Goal: Task Accomplishment & Management: Complete application form

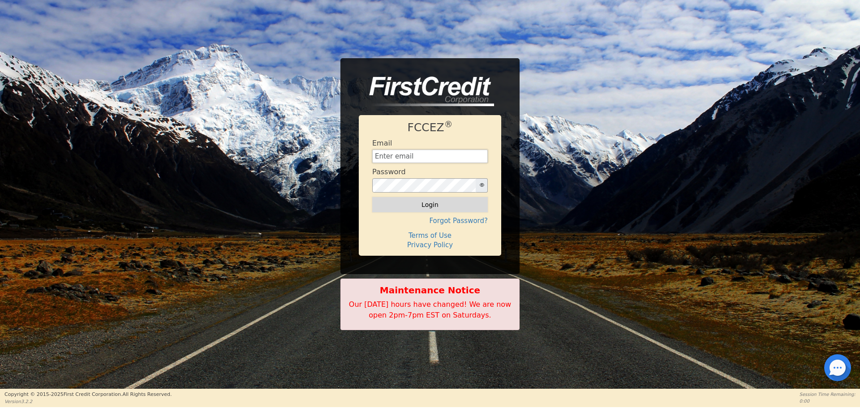
type input "[EMAIL_ADDRESS][DOMAIN_NAME]"
click at [410, 205] on button "Login" at bounding box center [430, 204] width 116 height 15
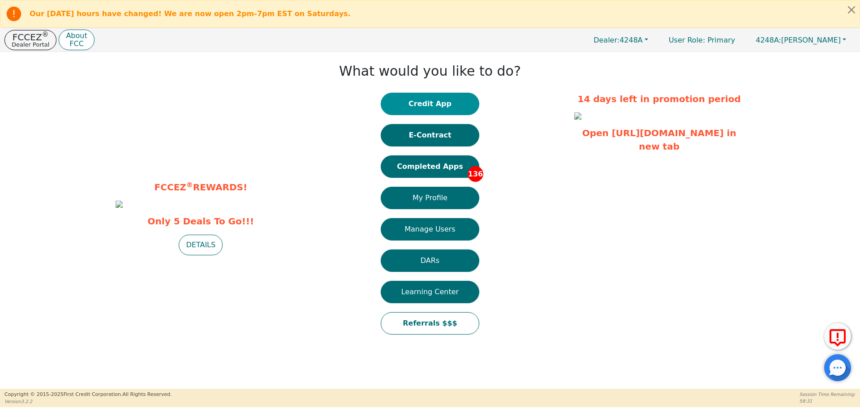
click at [426, 106] on button "Credit App" at bounding box center [430, 104] width 99 height 22
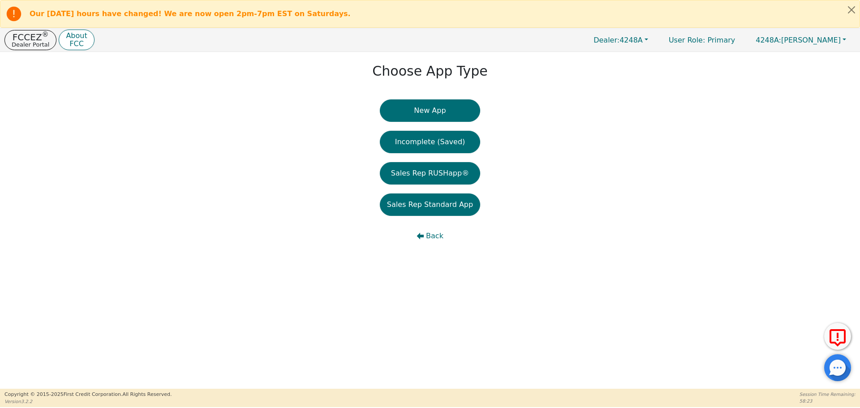
click at [426, 106] on button "New App" at bounding box center [430, 110] width 100 height 22
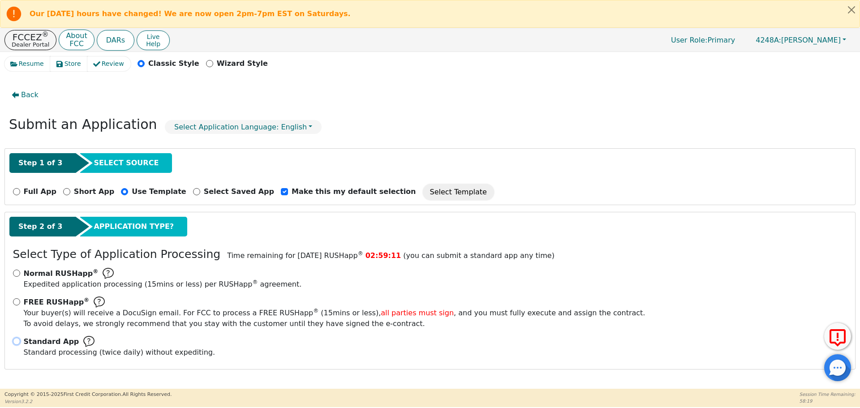
click at [16, 339] on input "Standard App Standard processing (twice daily) without expediting." at bounding box center [16, 341] width 7 height 7
radio input "true"
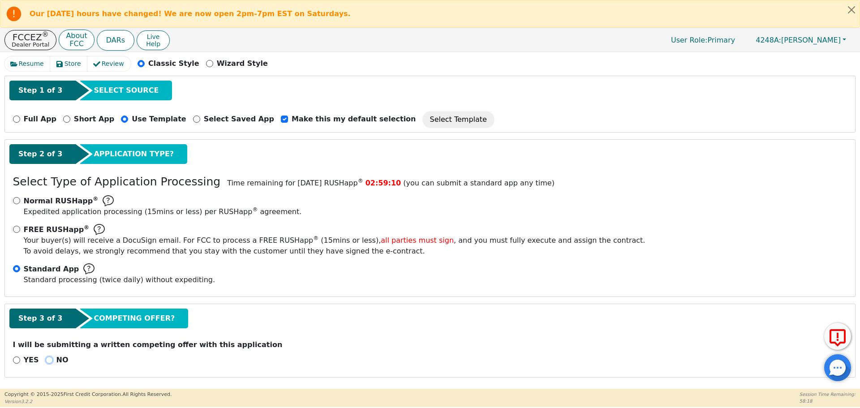
click at [47, 358] on input "NO" at bounding box center [49, 360] width 7 height 7
radio input "true"
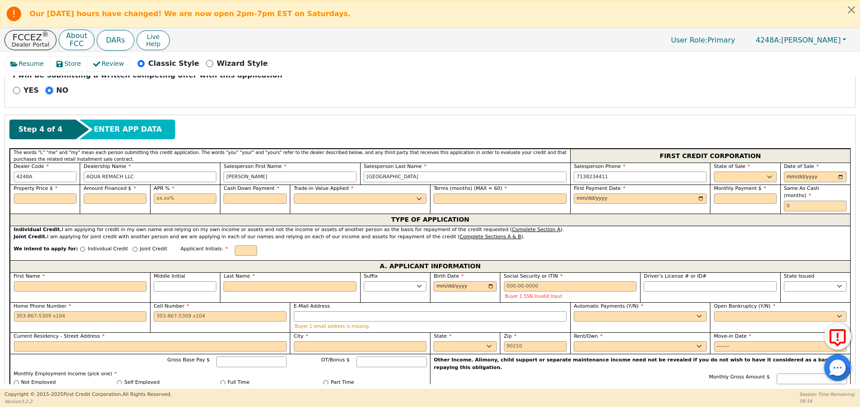
scroll to position [343, 0]
click at [730, 175] on select "AK AL AR AZ CA CO CT DC DE FL GA HI IA ID IL IN KS KY LA MA MD ME MI MN MO MS M…" at bounding box center [745, 176] width 63 height 11
select select "TX"
click at [714, 171] on select "AK AL AR AZ CA CO CT DC DE FL GA HI IA ID IL IN KS KY LA MA MD ME MI MN MO MS M…" at bounding box center [745, 176] width 63 height 11
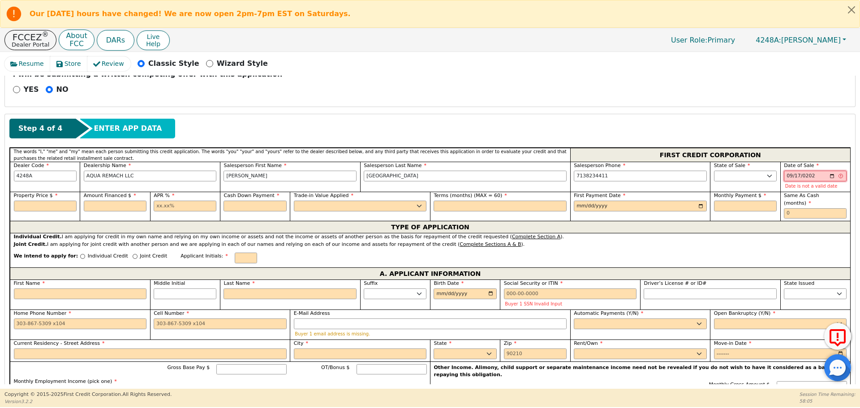
type input "[DATE]"
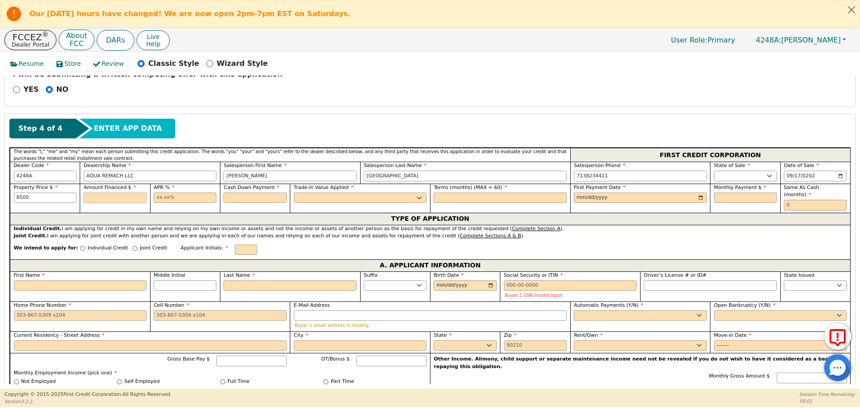
type input "8500.00"
type input "17.99"
type input "0.00"
select select "n"
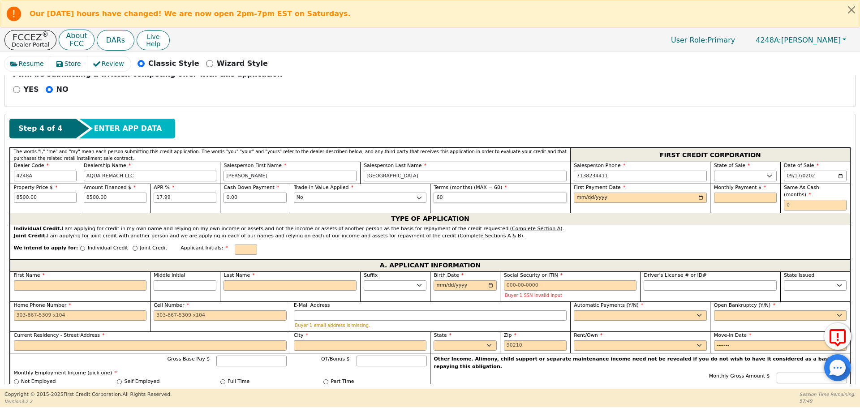
type input "60"
type input "2025-10-17"
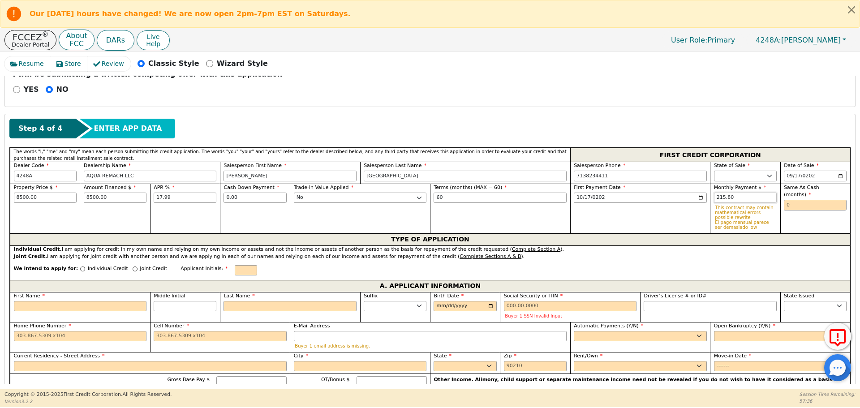
type input "215.80"
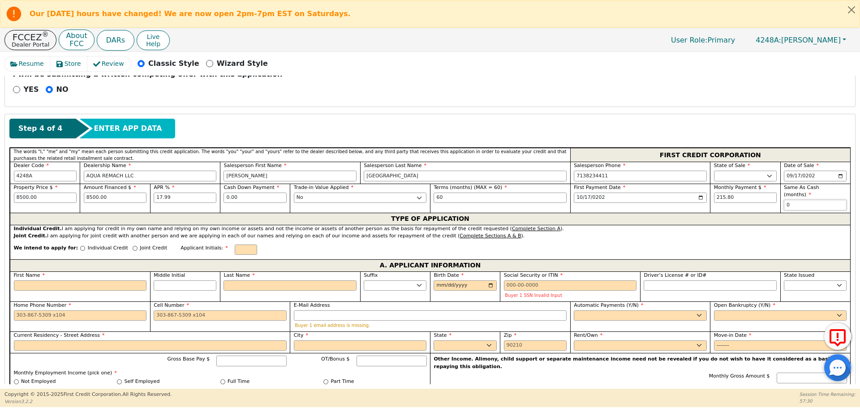
type input "0"
click at [80, 246] on input "Individual Credit" at bounding box center [82, 248] width 5 height 5
radio input "true"
click at [97, 281] on input "First Name" at bounding box center [80, 286] width 133 height 11
type input "S"
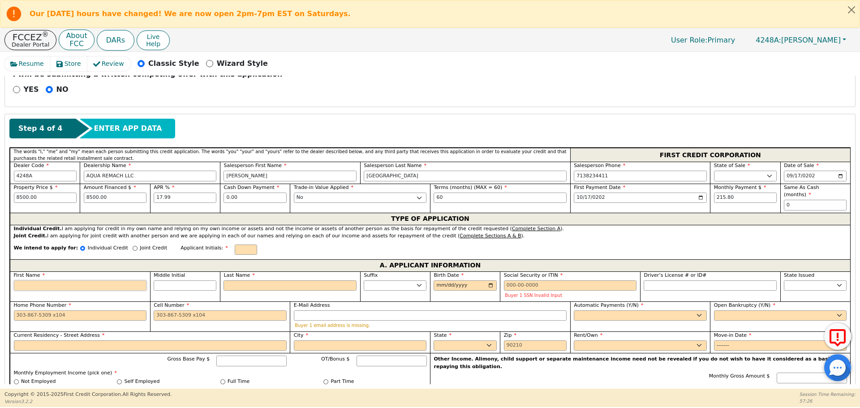
type input "S"
type input "Sa"
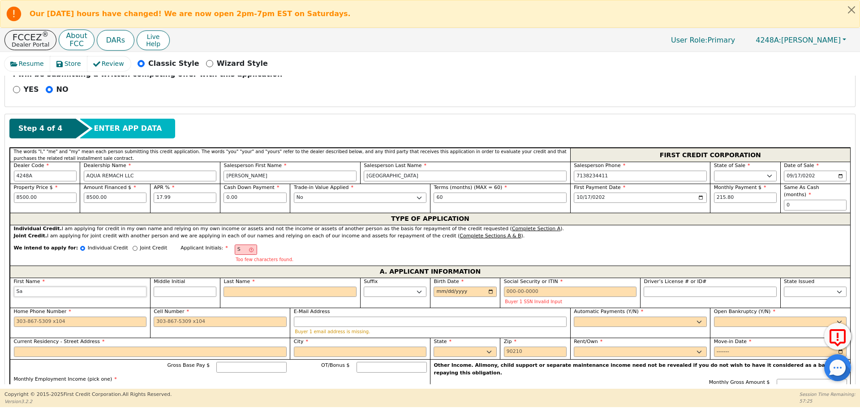
type input "San"
type input "Sand"
type input "Sande"
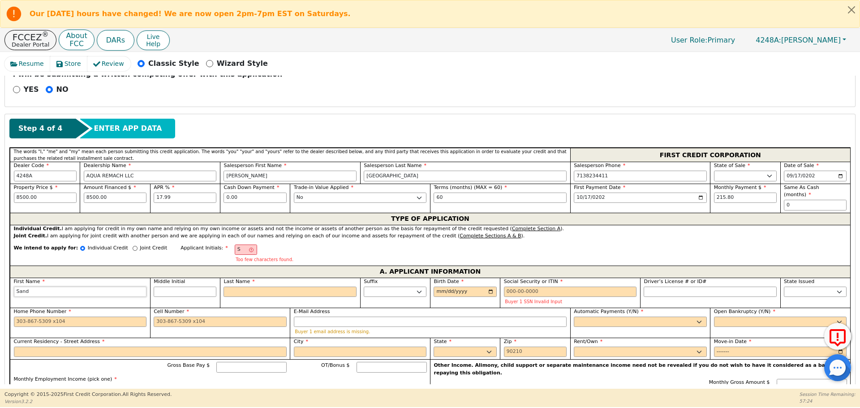
type input "Sande"
type input "Sander"
type input "SC"
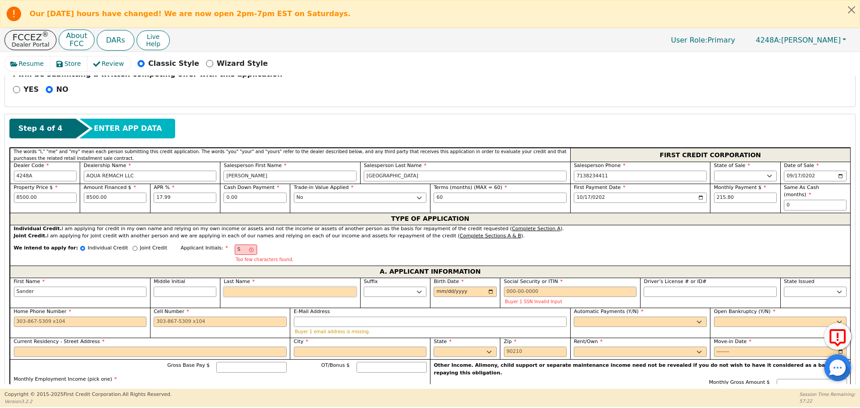
type input "C"
type input "Sander C"
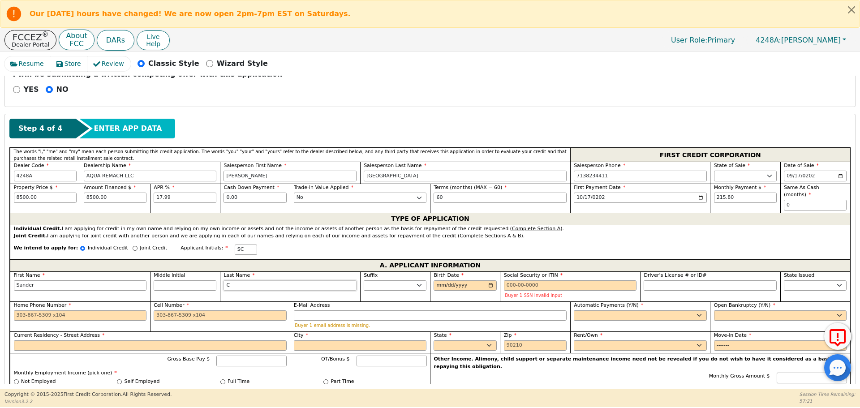
type input "Cr"
type input "Sander Cr"
type input "Cru"
type input "Sander Cru"
type input "[PERSON_NAME]"
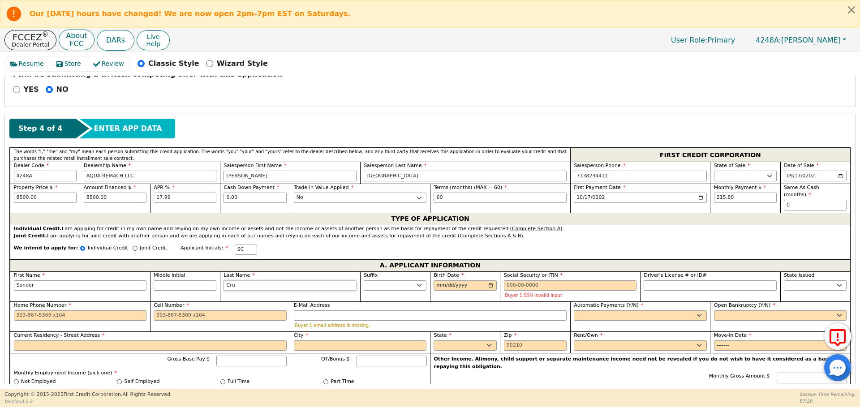
type input "Sander Cruz"
type input "[PERSON_NAME]"
type input "1984-09-25"
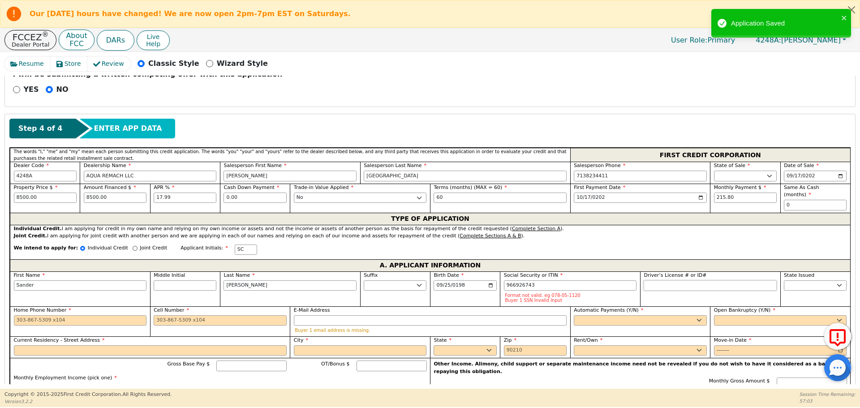
type input "***-**-6743"
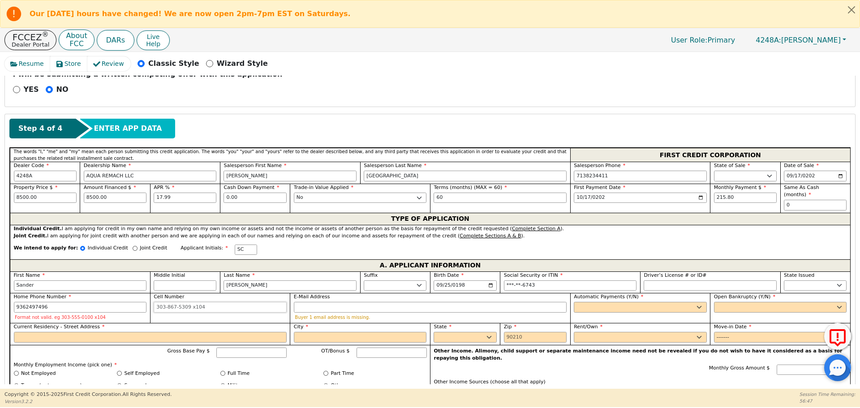
type input "936-249-7496"
type input "salesreyna49@gmail.com"
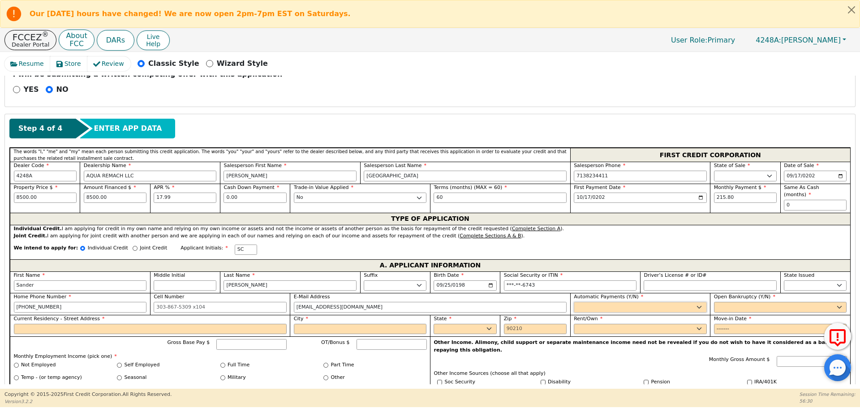
select select "y"
type input "Sander Cruz"
select select "n"
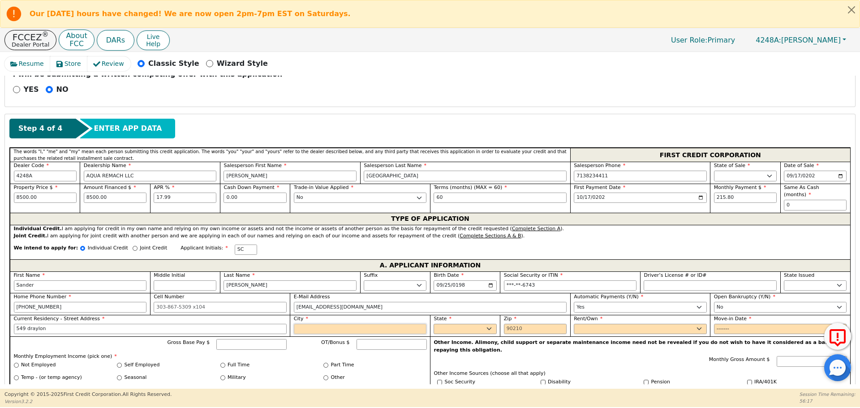
type input "549 draylon"
type input "conroe"
select select "TX"
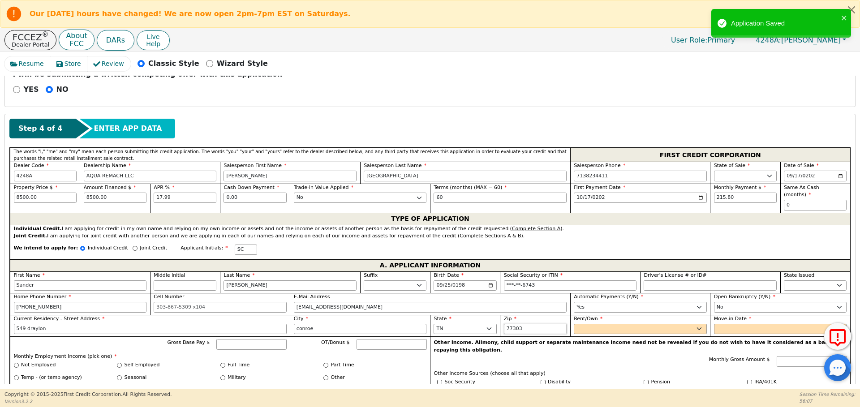
type input "77303"
select select "Own"
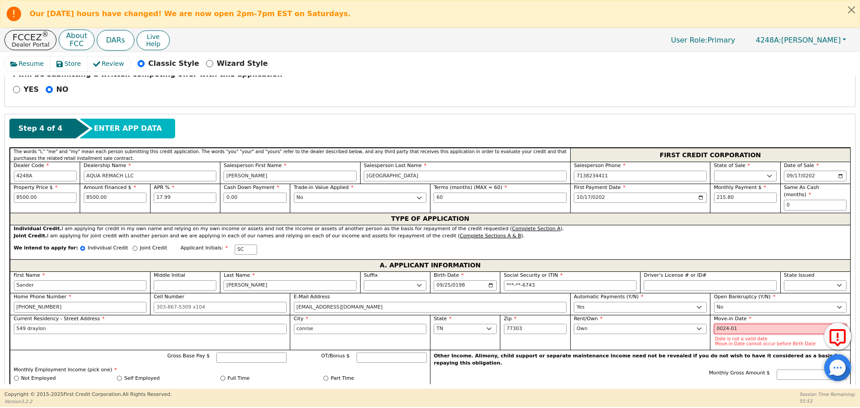
click at [744, 324] on input "0024-01" at bounding box center [780, 329] width 133 height 11
type input "2024-01"
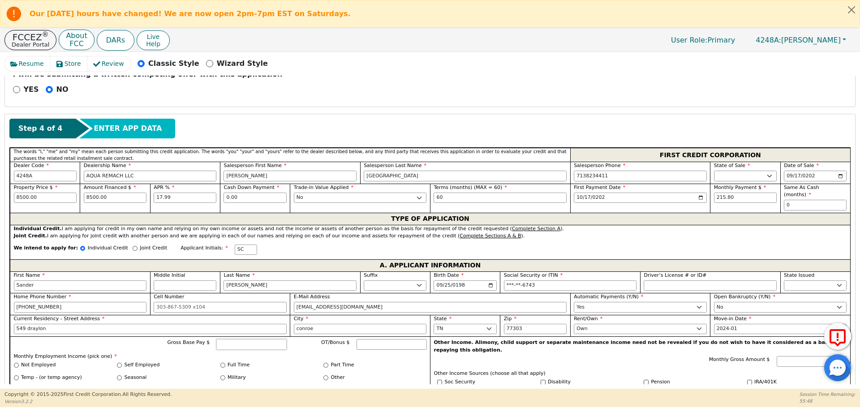
click at [272, 339] on input "Gross Base Pay $" at bounding box center [251, 344] width 70 height 11
type input "8400"
click at [117, 363] on input "Self Employed" at bounding box center [119, 365] width 5 height 5
radio input "true"
type input "8400.00"
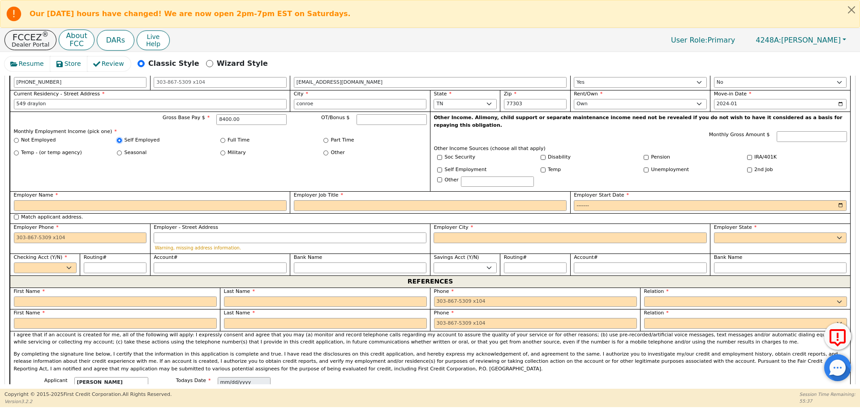
scroll to position [576, 0]
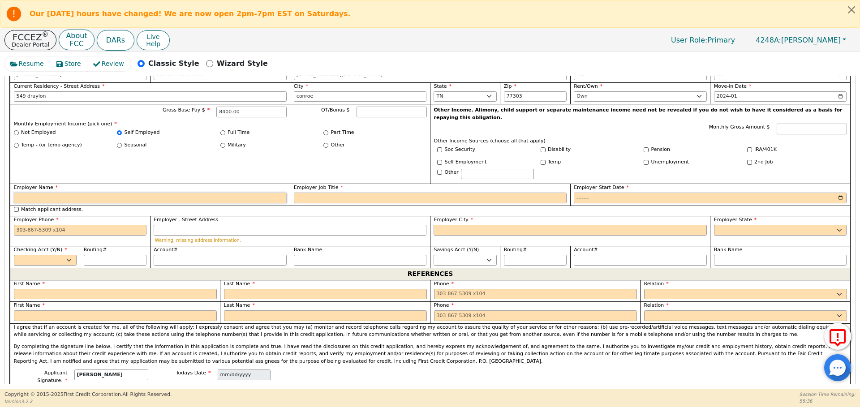
click at [180, 193] on input "Employer Name" at bounding box center [150, 198] width 273 height 11
type input "Construction"
click at [365, 193] on input "Employer Job Title" at bounding box center [430, 198] width 273 height 11
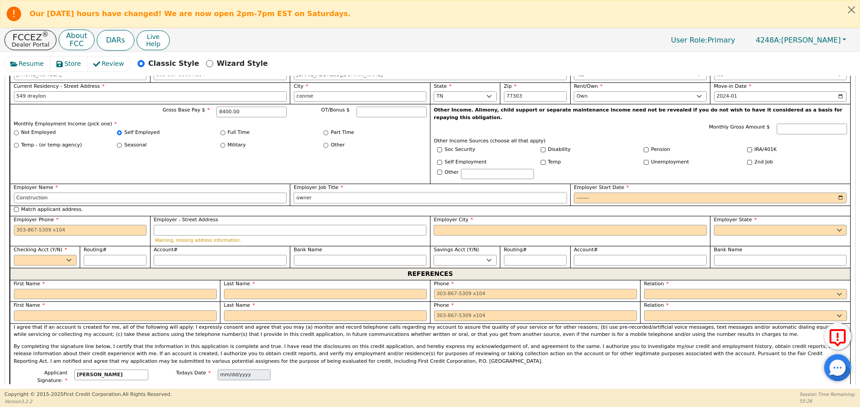
type input "owner"
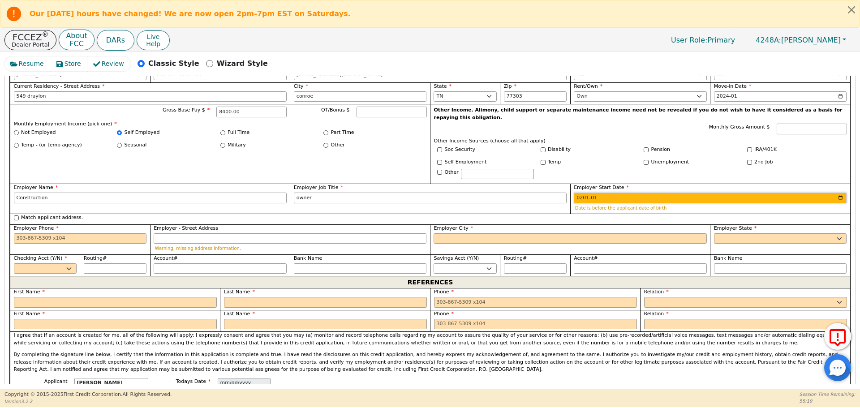
type input "2015-01"
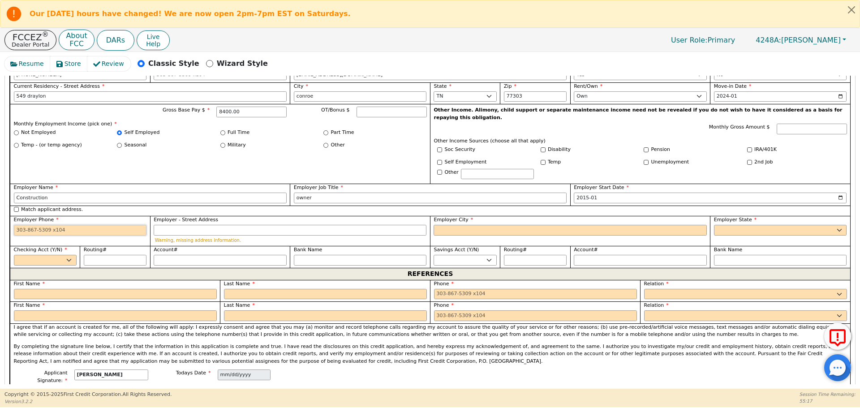
click at [63, 225] on input "Employer Phone" at bounding box center [80, 230] width 133 height 11
type input "936-249-7496"
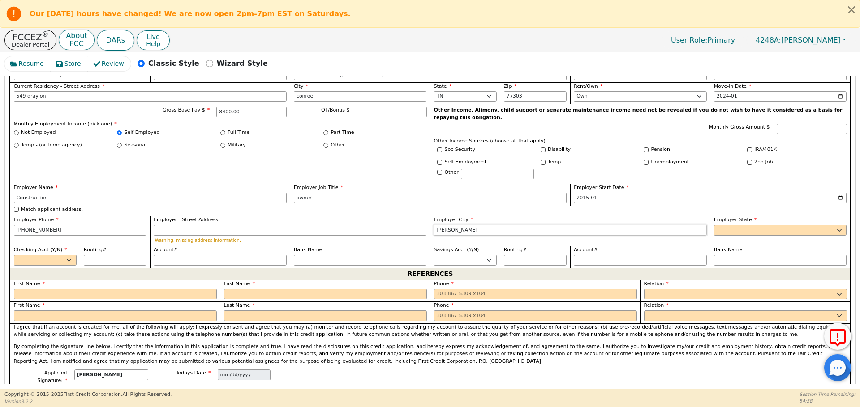
type input "Conroe"
select select "TX"
click at [22, 255] on select "Yes No" at bounding box center [45, 260] width 63 height 11
select select "y"
click at [14, 255] on select "Yes No" at bounding box center [45, 260] width 63 height 11
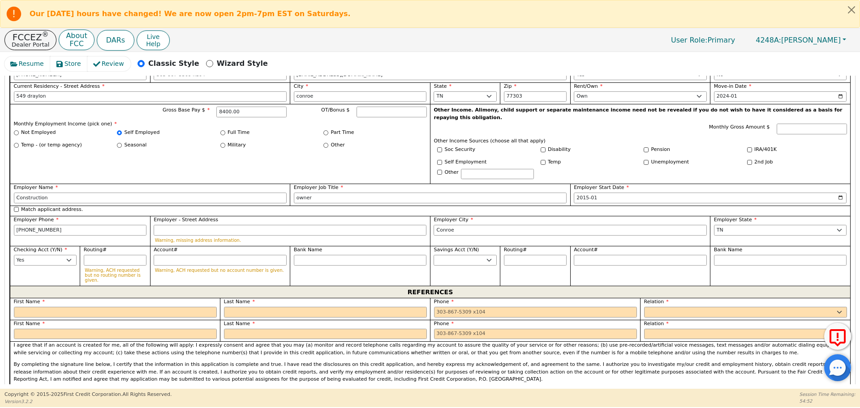
click at [39, 263] on div "Checking Acct (Y/N) Yes No" at bounding box center [45, 266] width 70 height 40
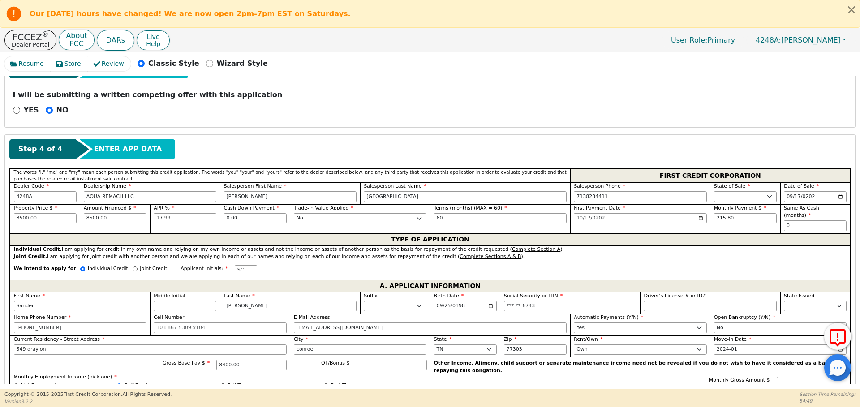
scroll to position [337, 0]
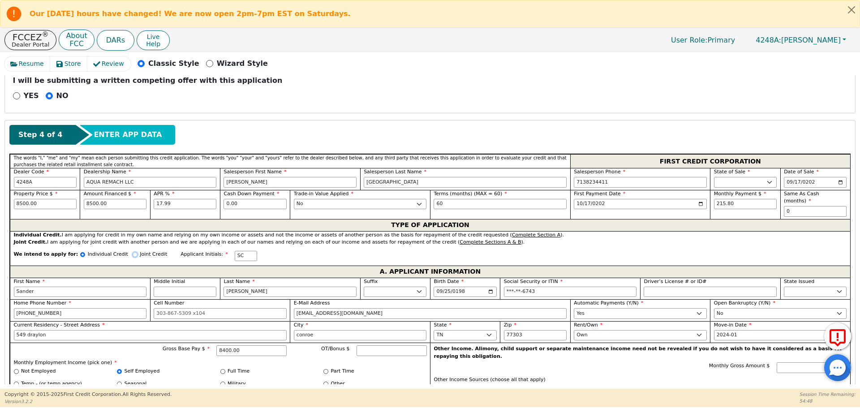
click at [133, 252] on input "Joint Credit" at bounding box center [135, 254] width 5 height 5
radio input "true"
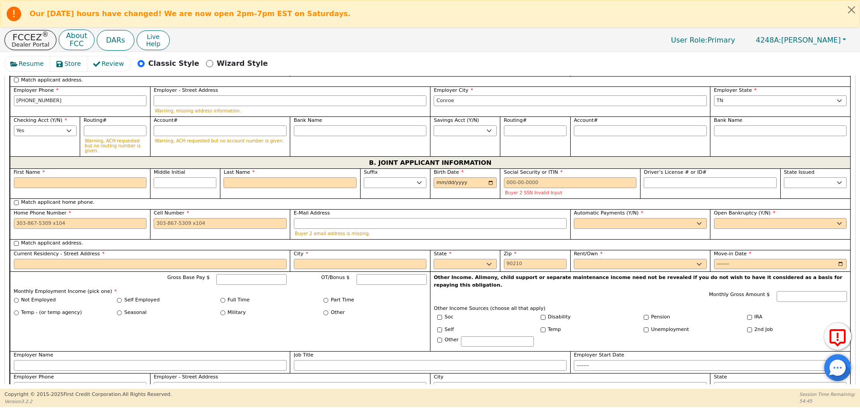
scroll to position [699, 0]
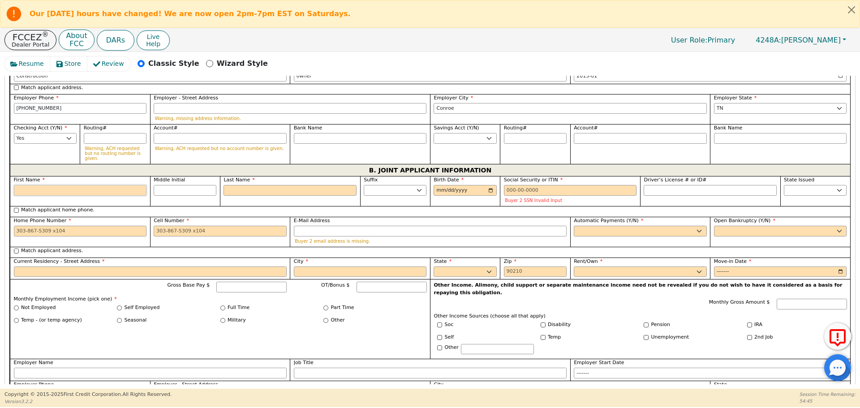
click at [99, 185] on input "First Name" at bounding box center [80, 190] width 133 height 11
type input "r"
type input "R"
type input "r"
type input "re"
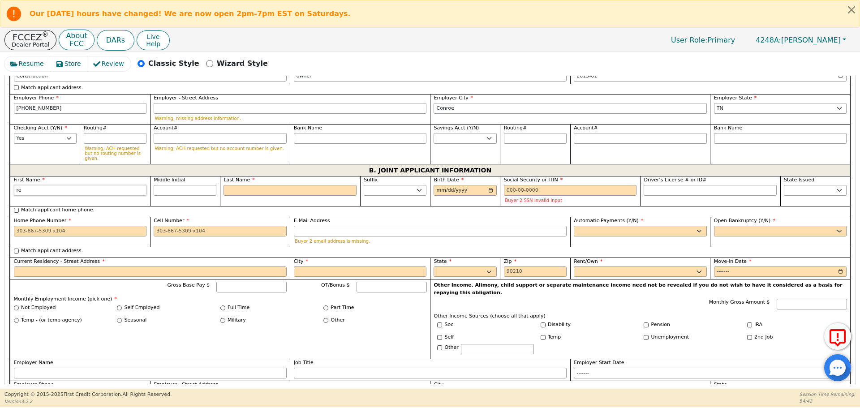
type input "re"
type input "rey"
type input "reyn"
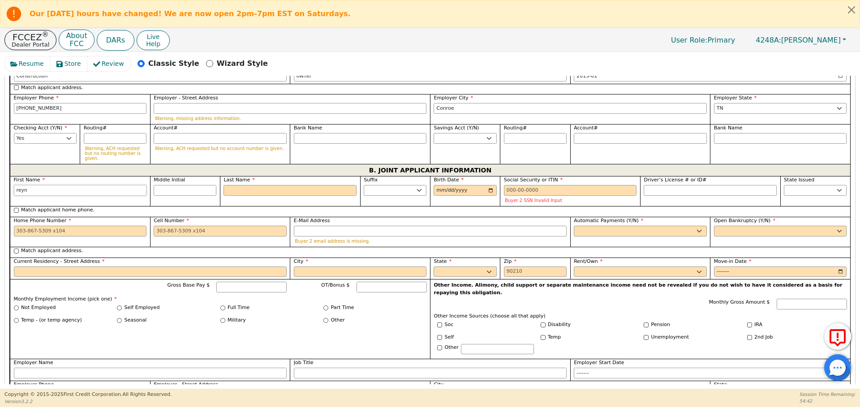
type input "reyna"
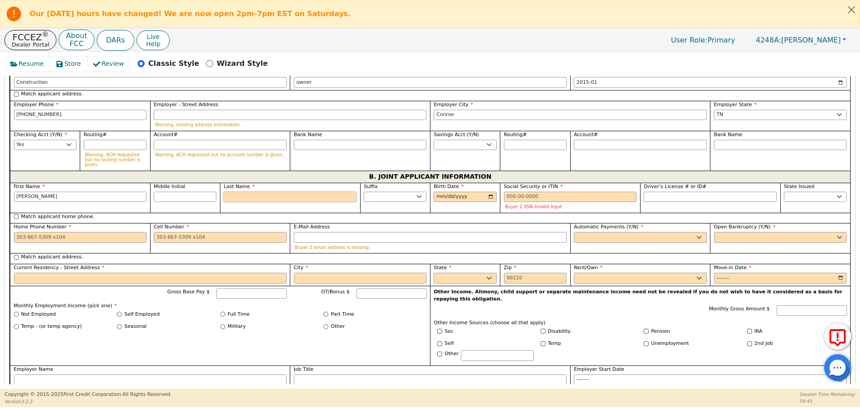
scroll to position [705, 0]
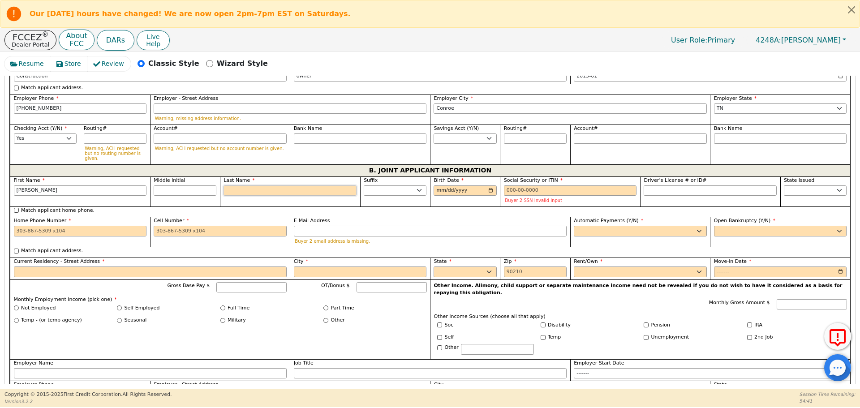
type input "s"
type input "RS"
type input "reyna s"
type input "sa"
type input "reyna sa"
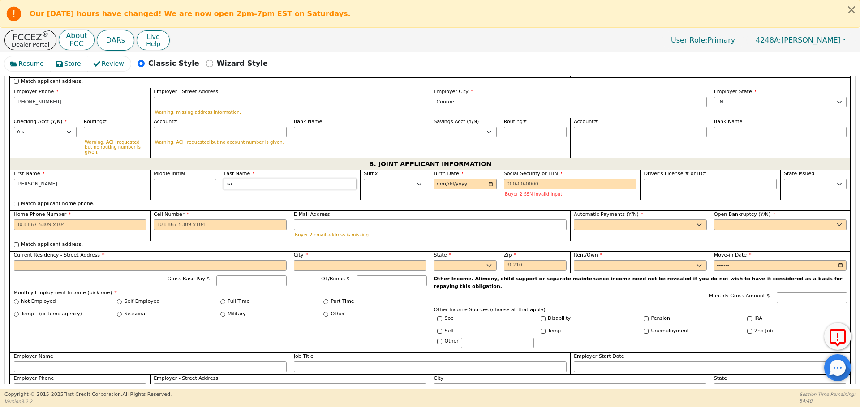
type input "sal"
type input "reyna sal"
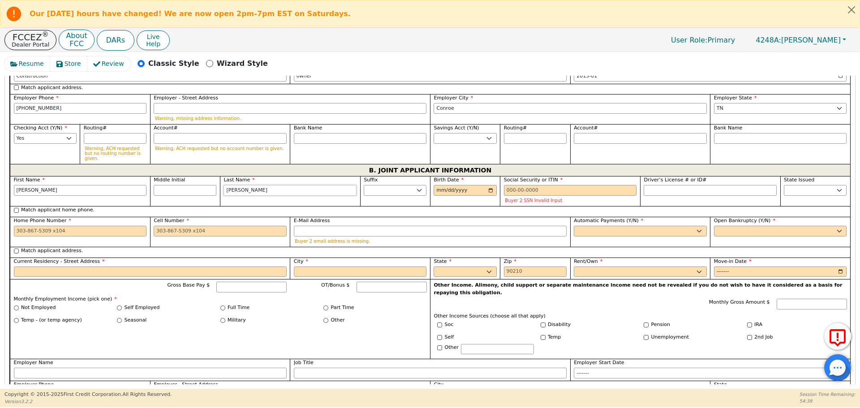
type input "sale"
type input "reyna sale"
type input "sales"
type input "reyna sales"
type input "sales"
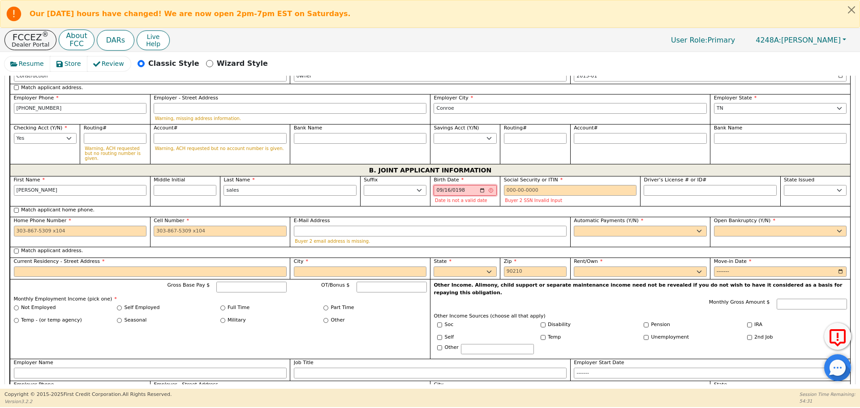
type input "1988-09-16"
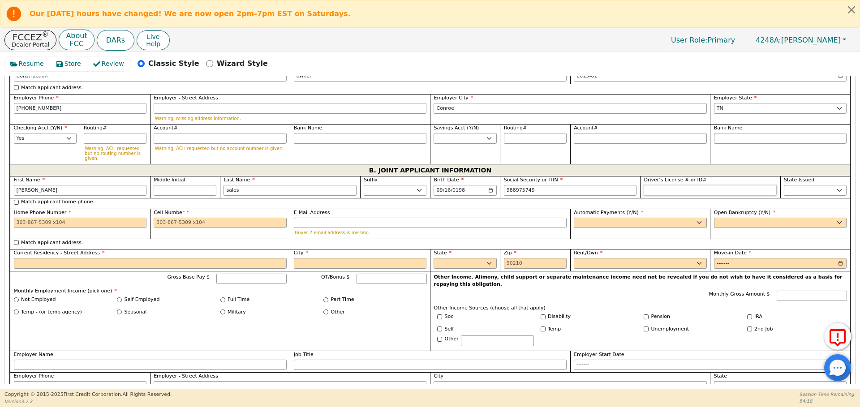
type input "***-**-5749"
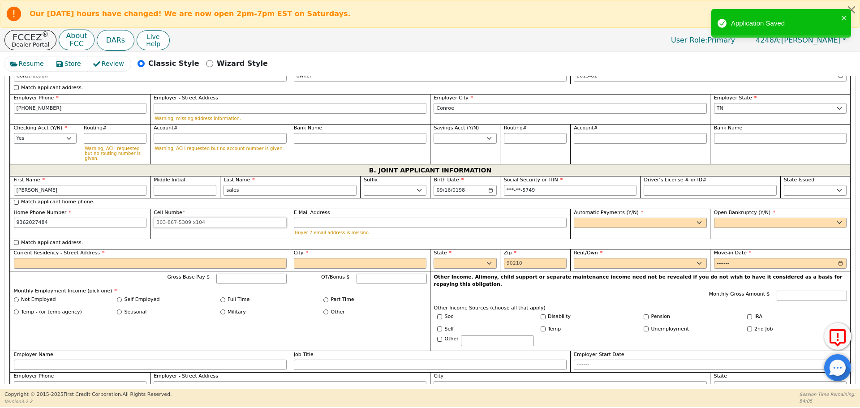
type input "936-202-7484"
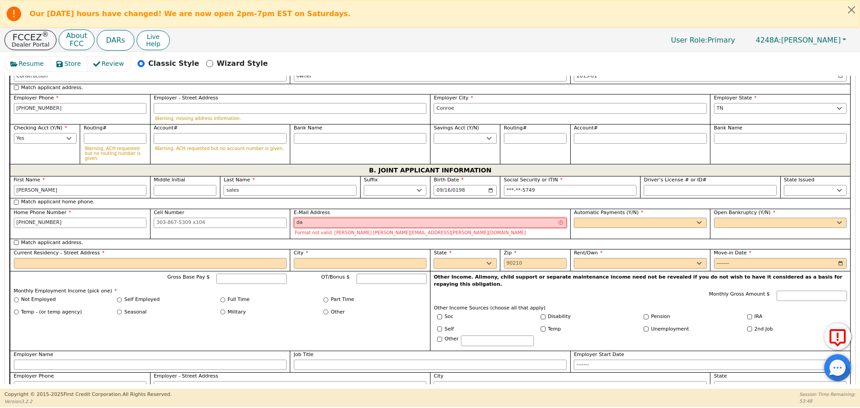
type input "d"
type input "sandermorales43@gmail.com"
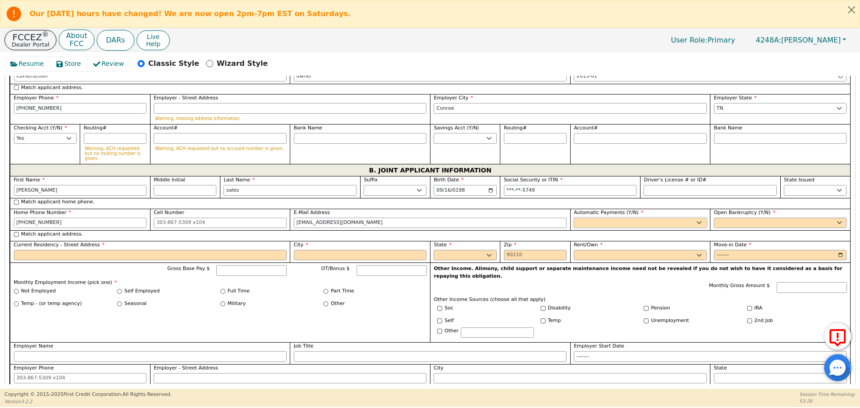
select select "y"
type input "reyna sales"
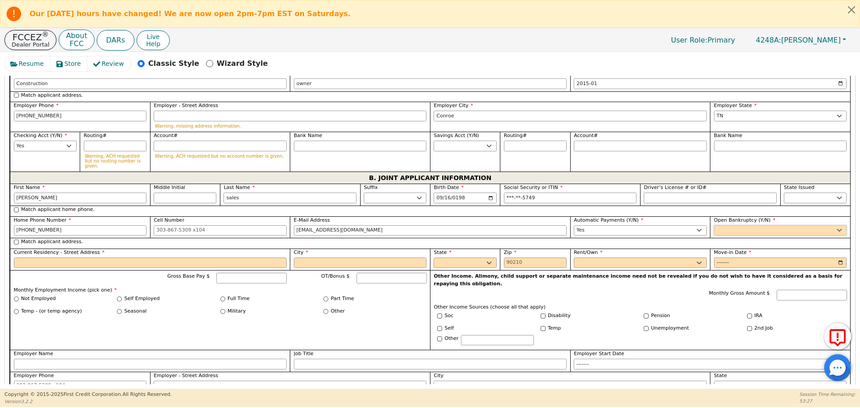
select select "n"
click at [16, 240] on input "Match applicant address." at bounding box center [16, 242] width 5 height 5
checkbox input "true"
type input "549 draylon"
type input "conroe"
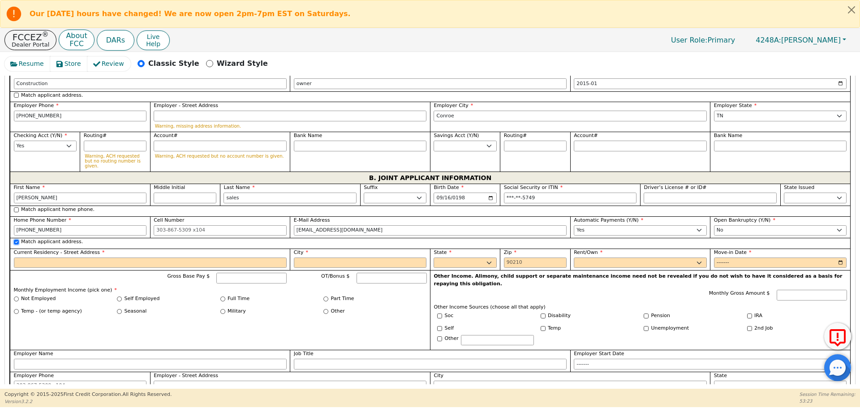
select select "TX"
type input "77303"
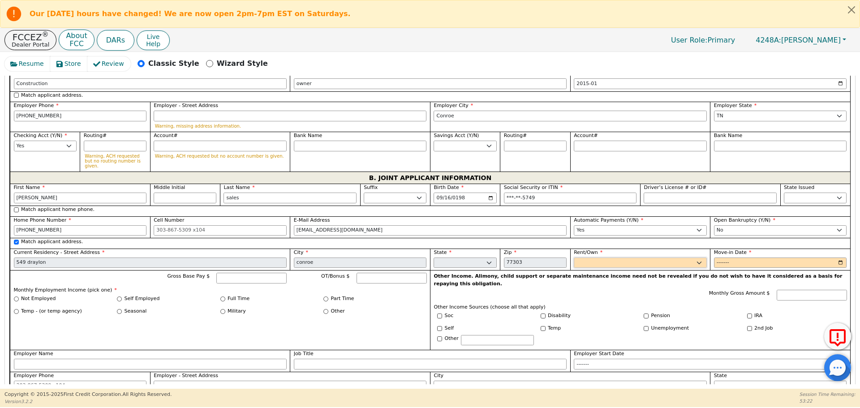
click at [609, 258] on select "Rent Own" at bounding box center [640, 263] width 133 height 11
select select "Own"
click at [574, 258] on select "Rent Own" at bounding box center [640, 263] width 133 height 11
click at [720, 258] on input "Move-in Date" at bounding box center [780, 263] width 133 height 11
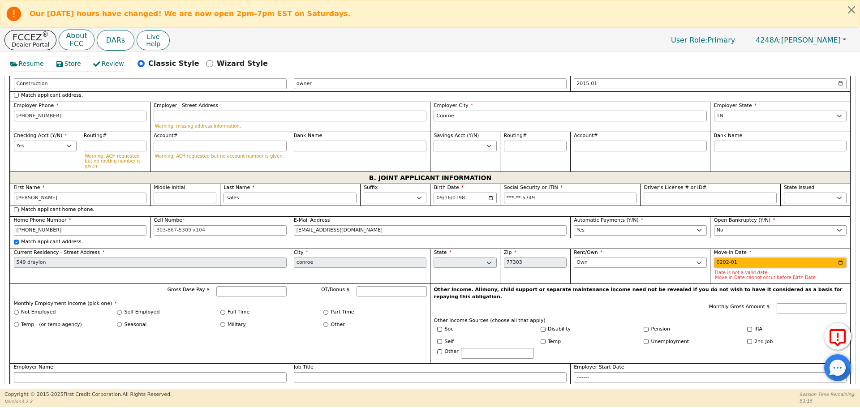
type input "2021-01"
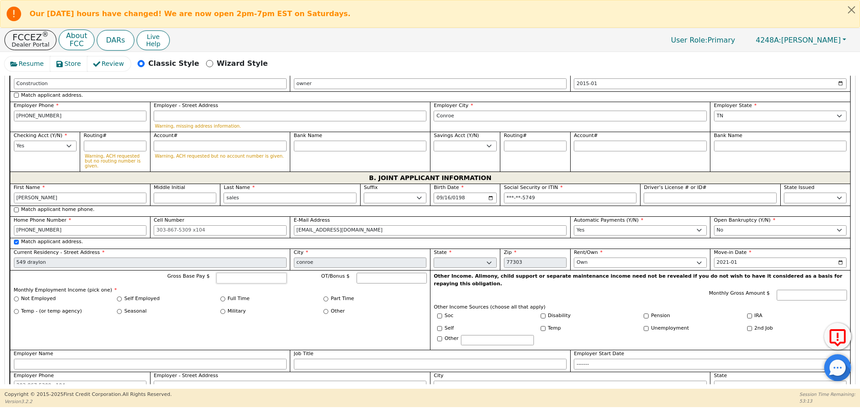
click at [227, 273] on input "Gross Base Pay $" at bounding box center [251, 278] width 70 height 11
click at [121, 297] on input "Self Employed" at bounding box center [119, 299] width 5 height 5
radio input "true"
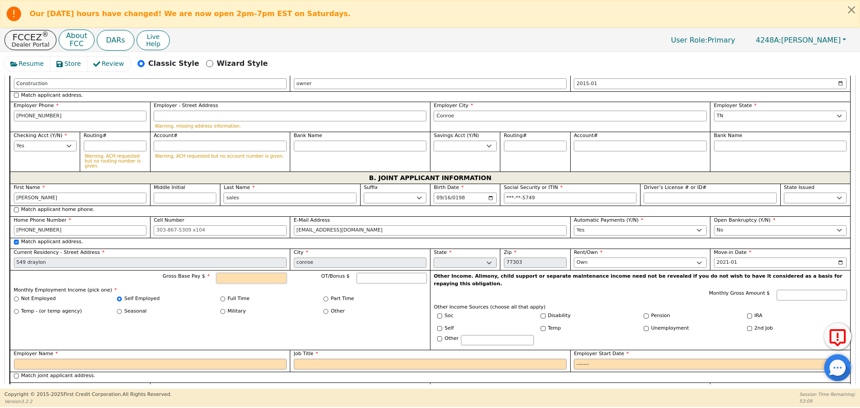
click at [237, 273] on input "Gross Base Pay $" at bounding box center [251, 278] width 70 height 11
click at [170, 359] on input "Employer Name" at bounding box center [150, 364] width 273 height 11
type input "6200.00"
type input "k"
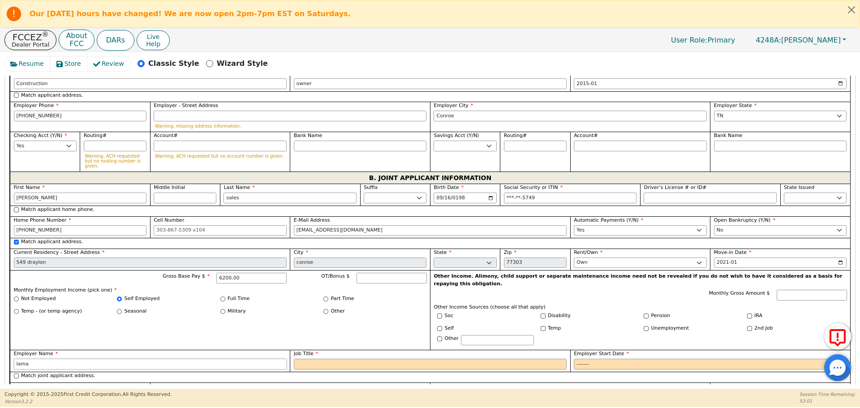
type input "lamar"
type input "Lamar homes"
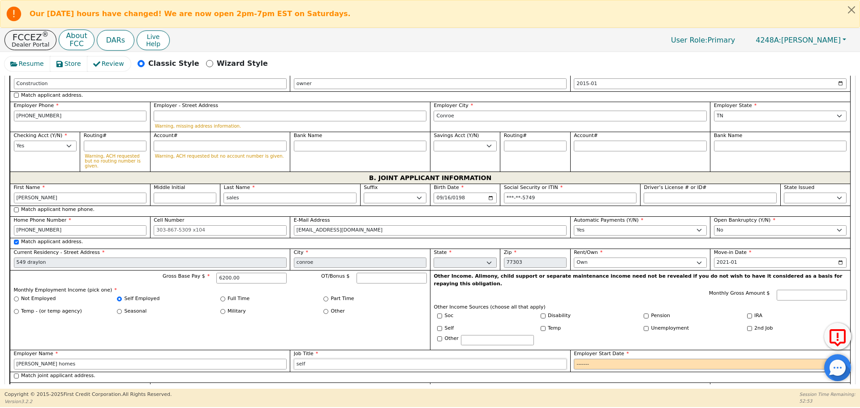
type input "self employed"
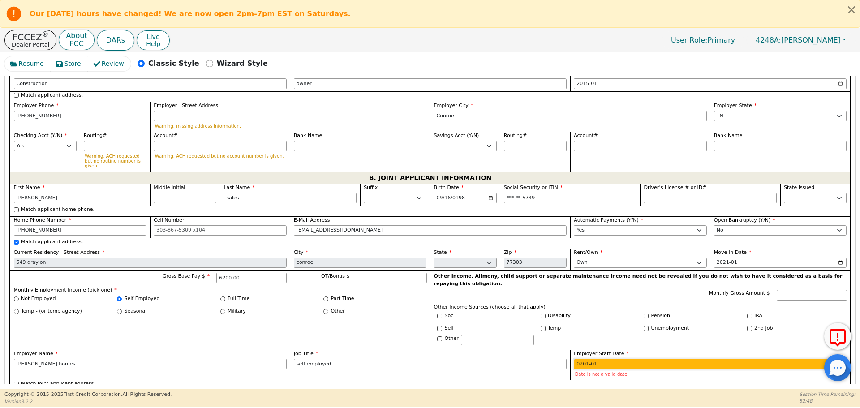
type input "2015-01"
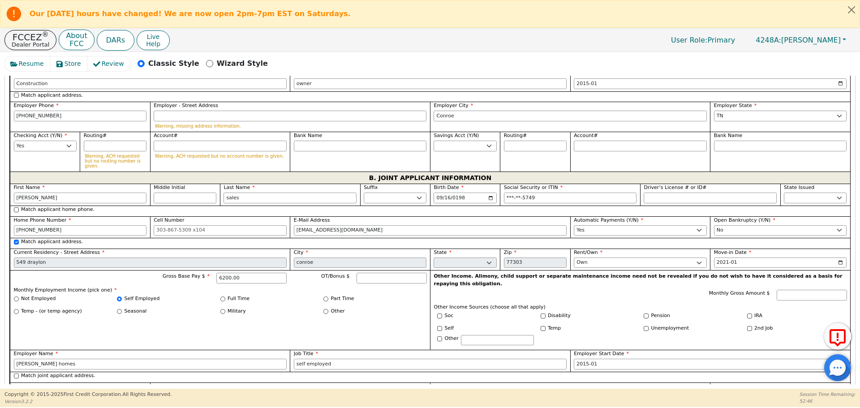
click at [63, 392] on input "Employer Phone" at bounding box center [80, 397] width 133 height 11
type input "936-202-7484"
type input "conroe"
select select "TX"
click at [194, 307] on div "Gross Base Pay $ 6200.00 OT/Bonus $ Monthly Employment Income (pick one) * Not …" at bounding box center [220, 310] width 420 height 80
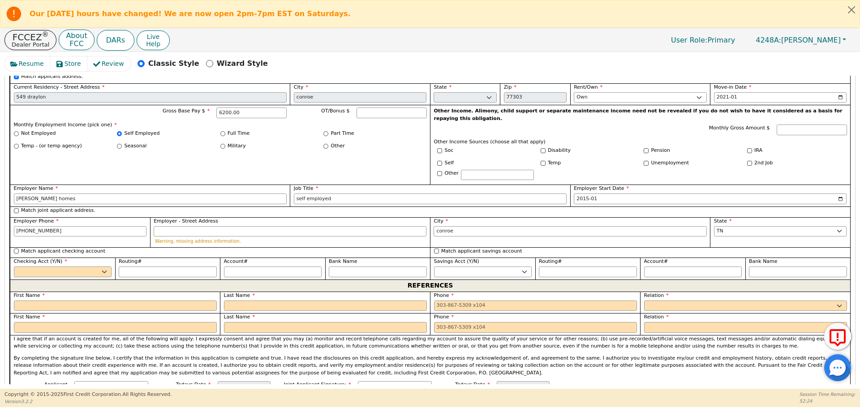
scroll to position [856, 0]
click at [80, 266] on select "Yes No" at bounding box center [63, 271] width 98 height 11
select select "y"
click at [14, 266] on select "Yes No" at bounding box center [63, 271] width 98 height 11
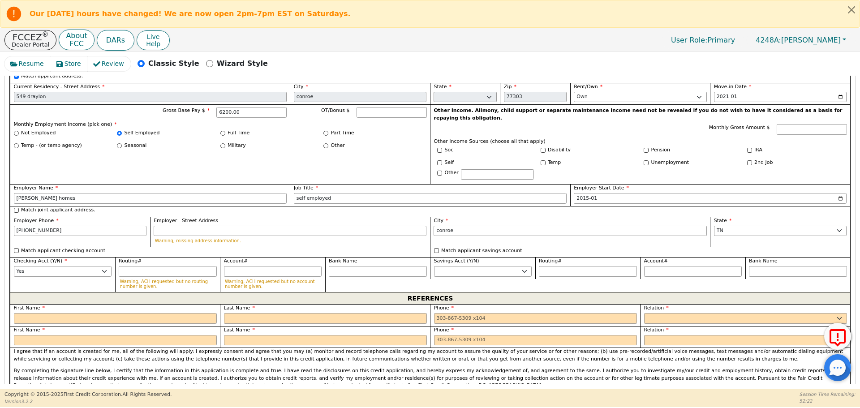
click at [72, 292] on div "REFERENCES" at bounding box center [430, 298] width 841 height 12
click at [51, 313] on input "text" at bounding box center [115, 318] width 203 height 11
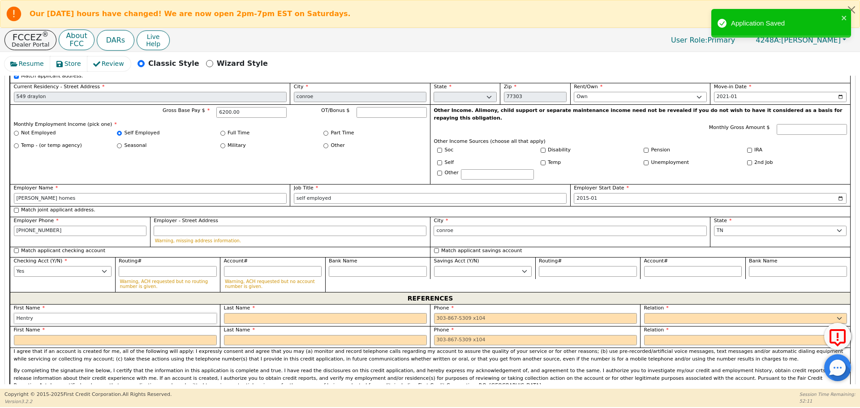
type input "Hentry"
click at [51, 313] on input "Hentry" at bounding box center [115, 318] width 203 height 11
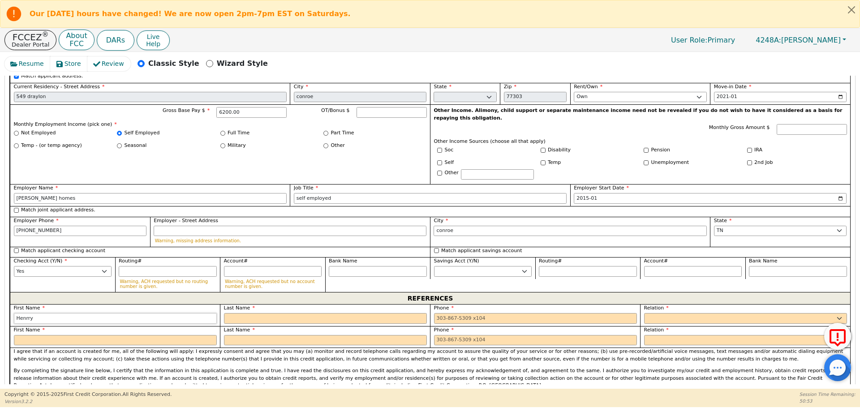
click at [30, 313] on input "Henrry" at bounding box center [115, 318] width 203 height 11
type input "Henry"
type input "Urarte"
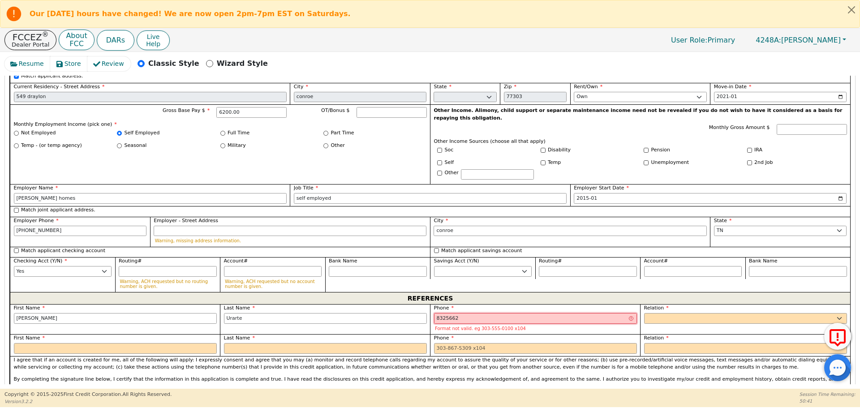
type input "8325662"
click at [656, 313] on select "FATHER MOTHER SISTER BROTHER DAUGHTER SON CO-WORKER NEIGHBOR FRIEND COUSIN G-MO…" at bounding box center [745, 318] width 203 height 11
select select "FRIEND"
click at [644, 313] on select "FATHER MOTHER SISTER BROTHER DAUGHTER SON CO-WORKER NEIGHBOR FRIEND COUSIN G-MO…" at bounding box center [745, 318] width 203 height 11
click at [447, 313] on input "8325662" at bounding box center [535, 318] width 203 height 11
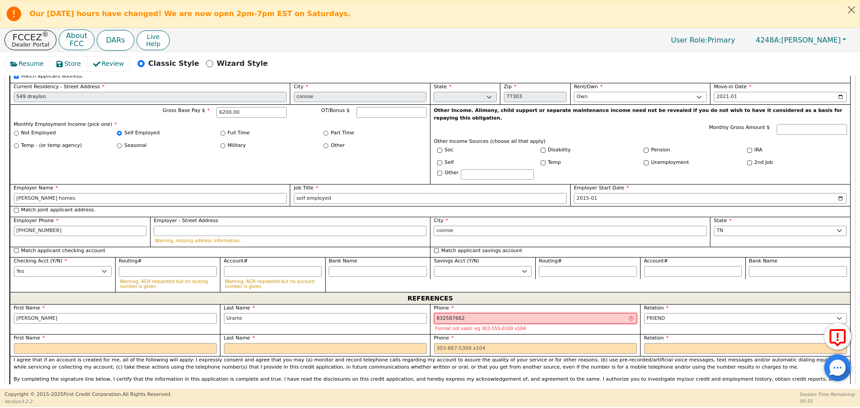
click at [438, 313] on input "832587662" at bounding box center [535, 318] width 203 height 11
type input "832-558-7662"
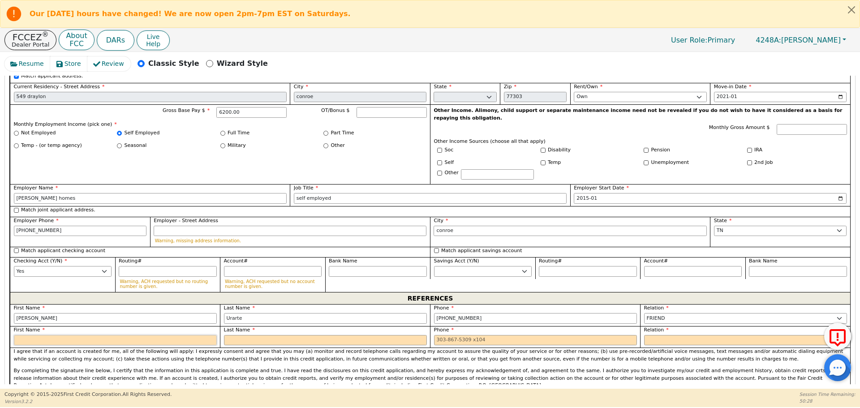
click at [149, 335] on input "text" at bounding box center [115, 340] width 203 height 11
type input "Liza"
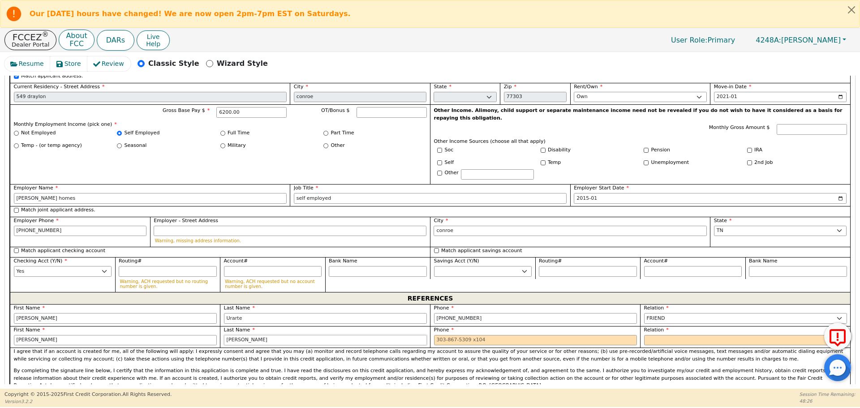
type input "Torres"
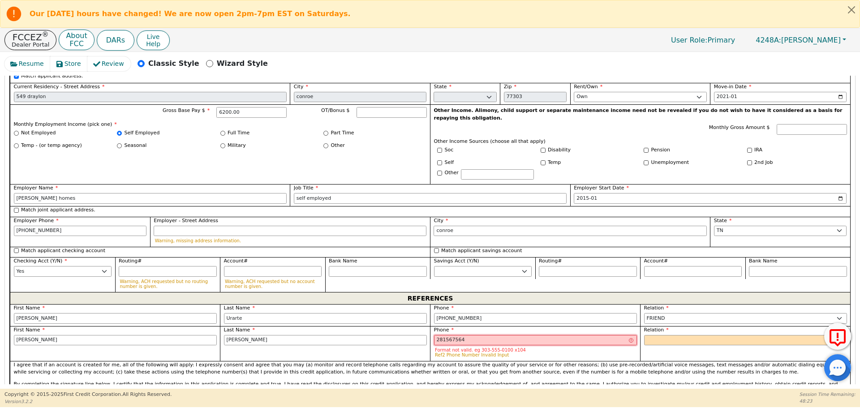
type input "281567564"
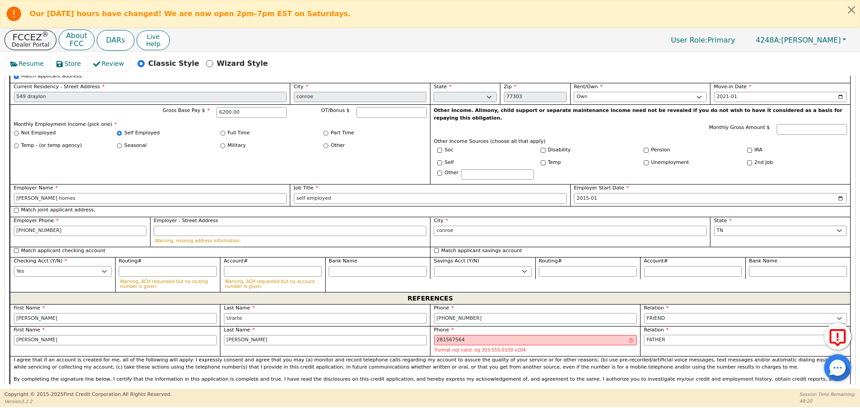
select select "FRIEND"
click at [451, 335] on input "281567564" at bounding box center [535, 340] width 203 height 11
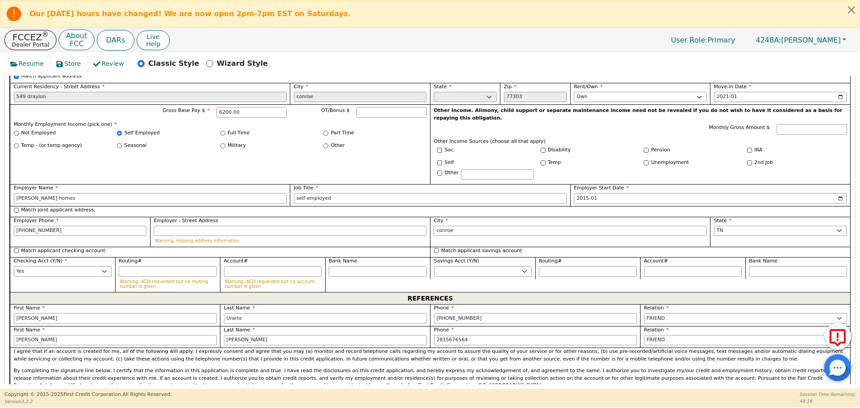
click at [478, 348] on div "I agree that if an account is created for me, all of the following will apply: …" at bounding box center [430, 371] width 841 height 47
type input "281-567-6564"
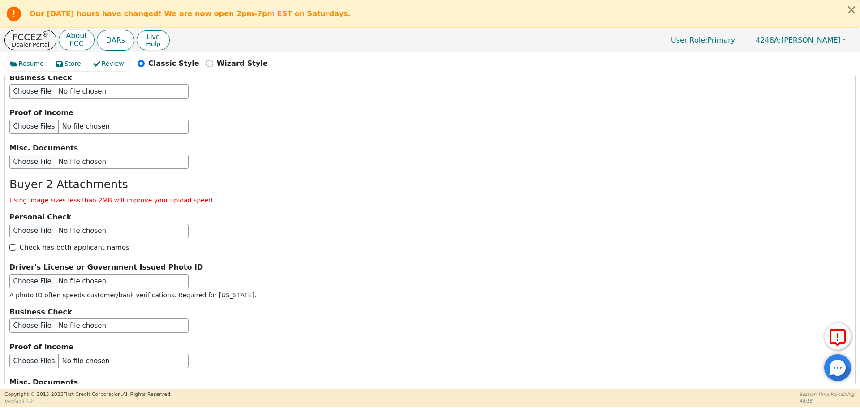
scroll to position [1639, 0]
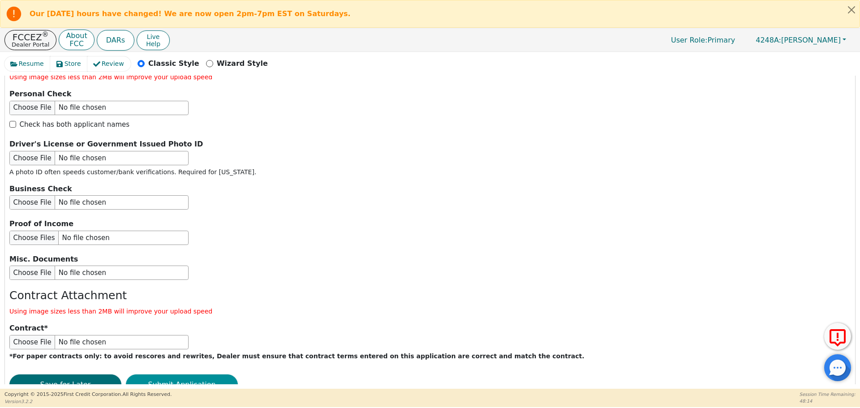
click at [217, 375] on button "Submit Application" at bounding box center [182, 385] width 112 height 21
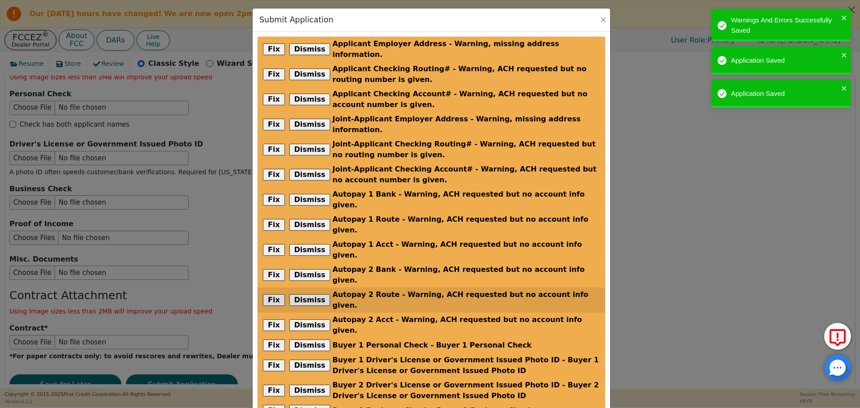
scroll to position [118, 0]
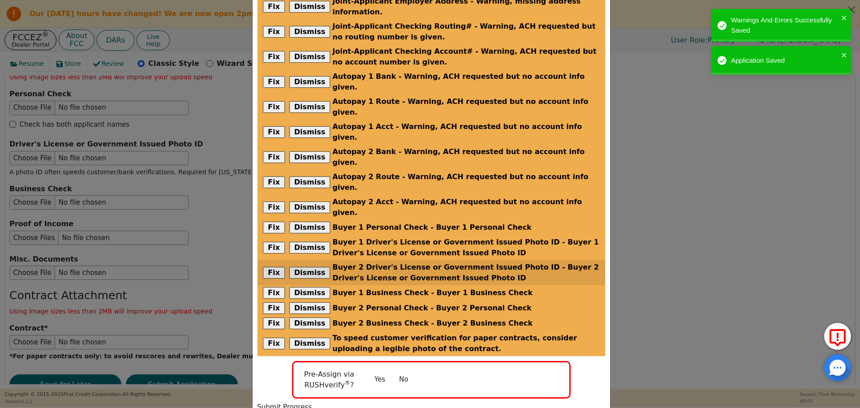
radio input "false"
checkbox input "false"
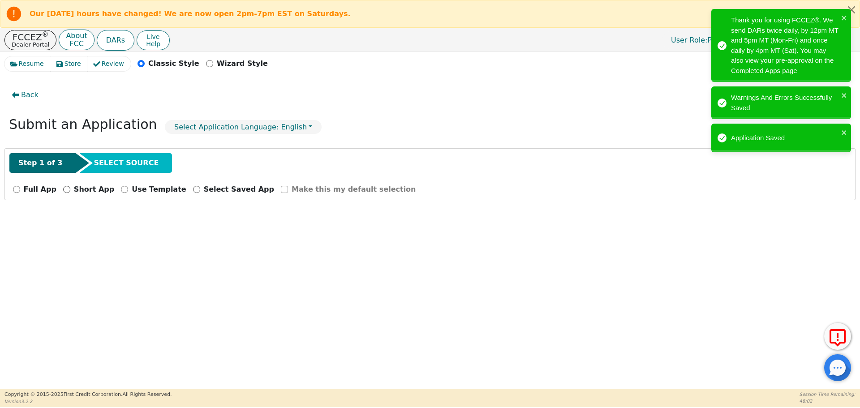
scroll to position [0, 0]
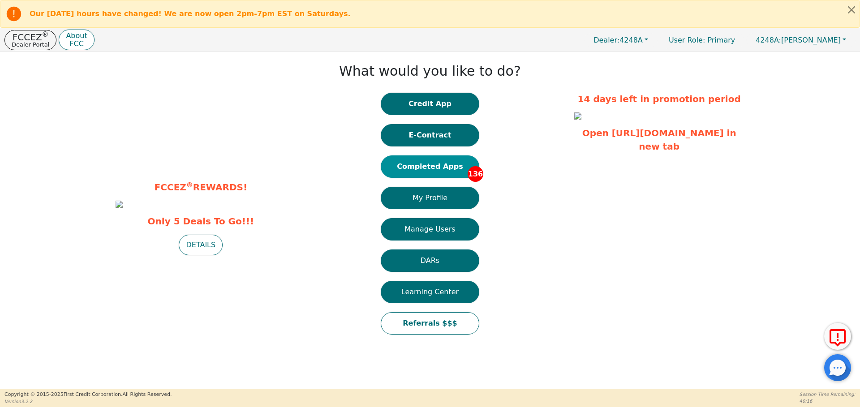
click at [444, 167] on button "Completed Apps 136" at bounding box center [430, 166] width 99 height 22
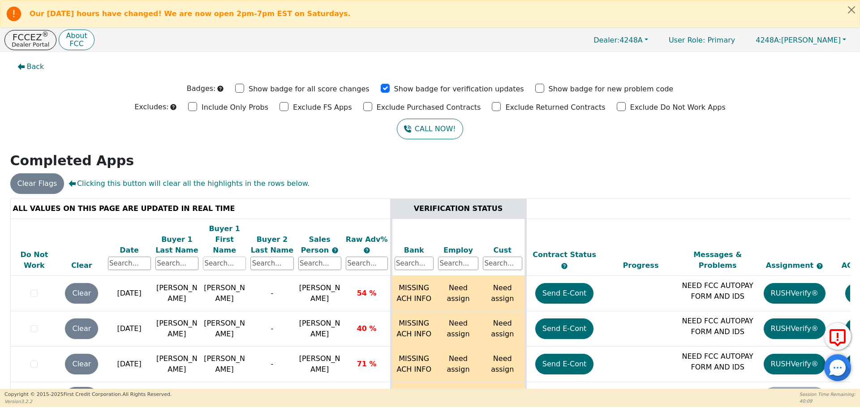
click at [225, 257] on input "text" at bounding box center [224, 263] width 43 height 13
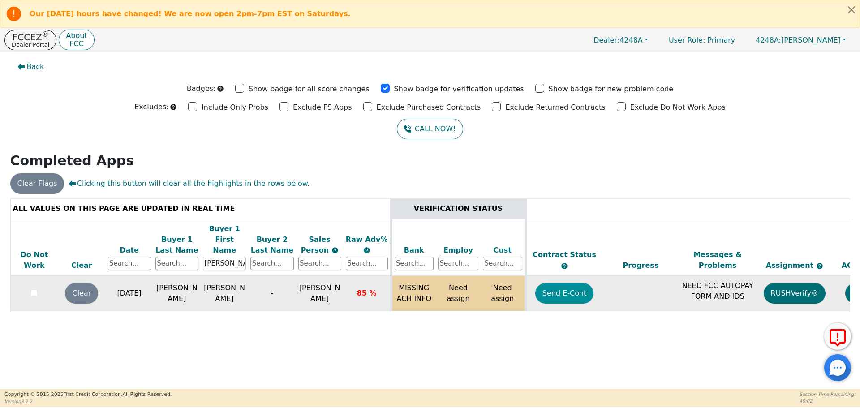
type input "lorenso"
click at [568, 284] on button "Send E-Cont" at bounding box center [564, 293] width 59 height 21
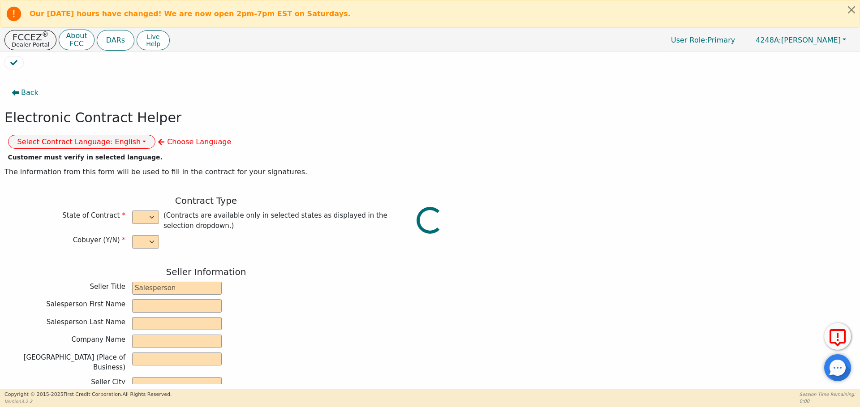
select select "n"
type input "owner"
type input "[PERSON_NAME]"
type input "[GEOGRAPHIC_DATA]"
type input "AQUA REMACH LLC"
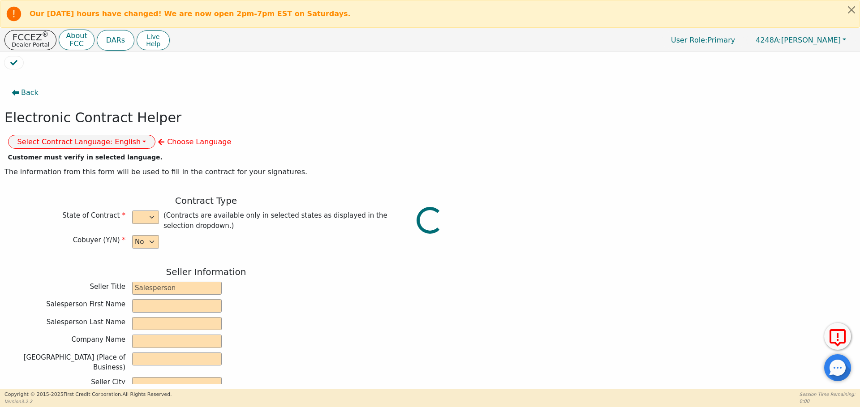
type input "13746 OFFICE PARK DR"
type input "HOUSTON"
select select "[GEOGRAPHIC_DATA]"
type input "77070"
type input "Lorenso"
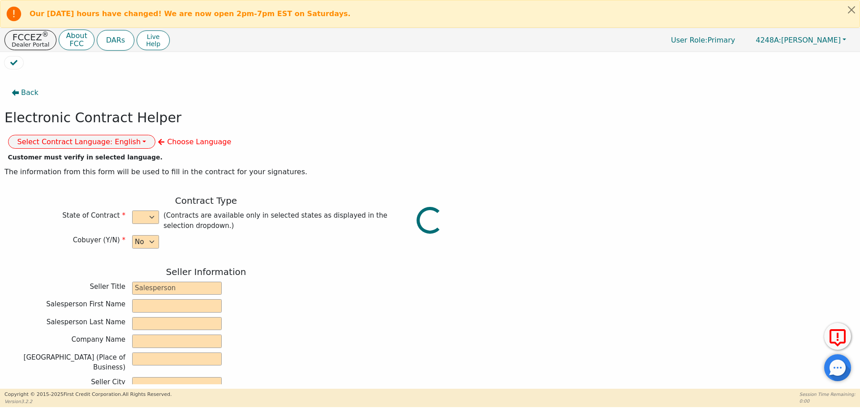
type input "Castro"
type input "clorenso61@icloud.com"
type input "505 walnut ave"
type input "Cameron"
select select "[GEOGRAPHIC_DATA]"
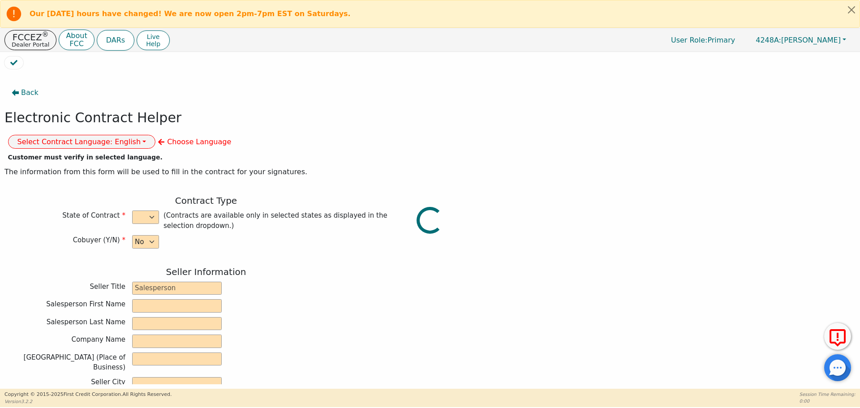
type input "76520"
type input "[DATE]"
type input "17.99"
type input "[DATE]"
type input "60"
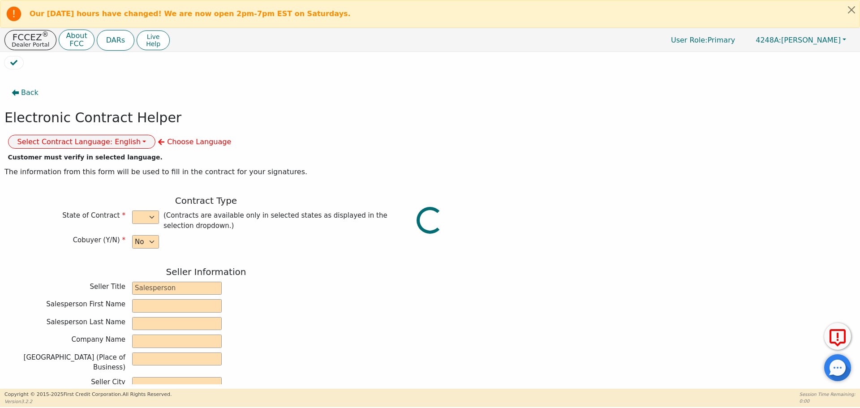
type input "0"
type input "10500.00"
type input "0.00"
type input "10500.00"
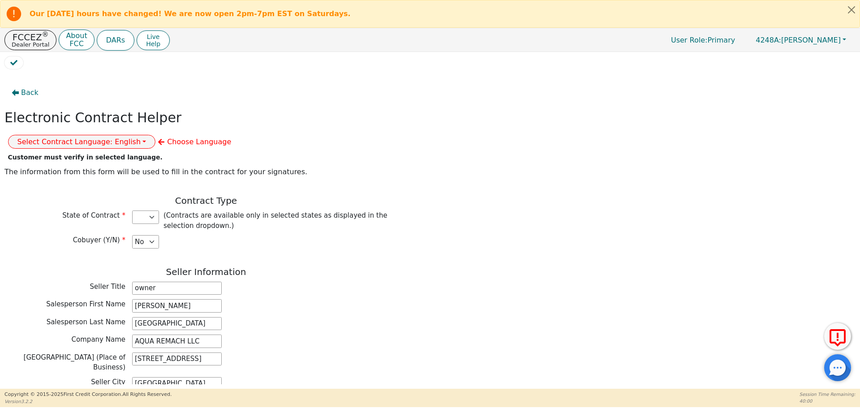
select select "[GEOGRAPHIC_DATA]"
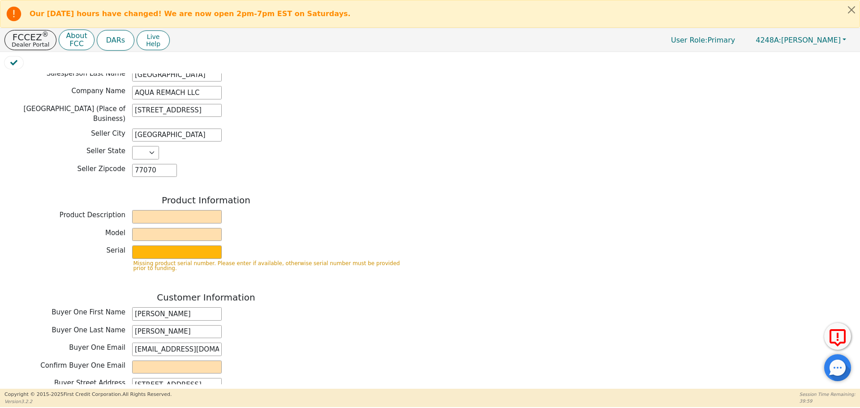
scroll to position [256, 0]
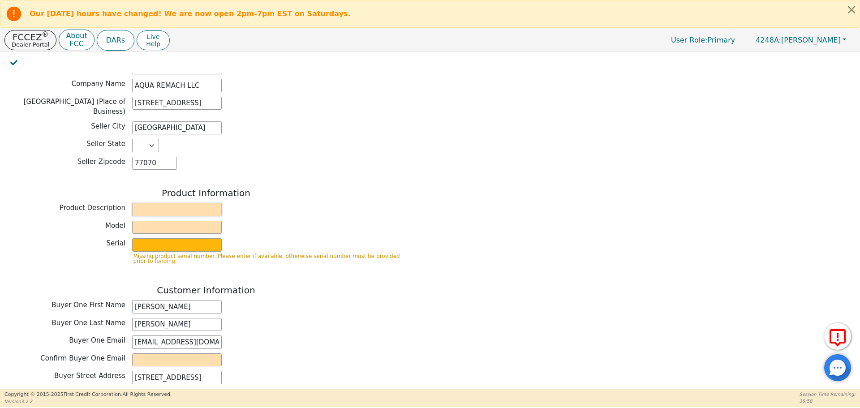
click at [176, 203] on input "text" at bounding box center [177, 209] width 90 height 13
type input "Water purification system"
click at [157, 221] on input "text" at bounding box center [177, 227] width 90 height 13
type input "whole house"
click at [160, 238] on input "text" at bounding box center [177, 244] width 90 height 13
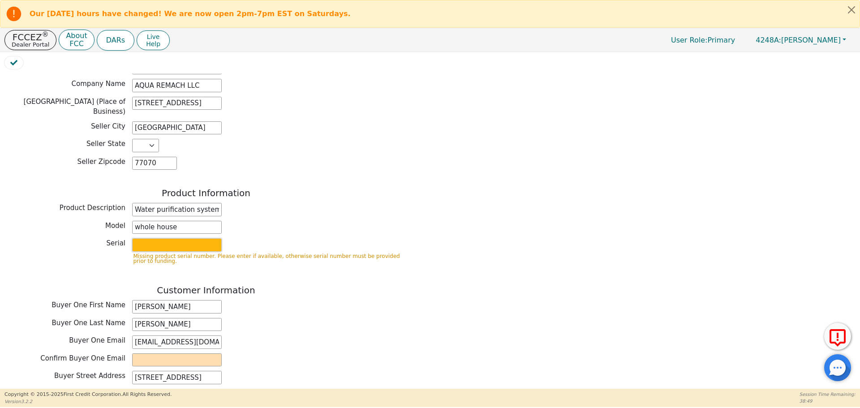
type input "S2156437"
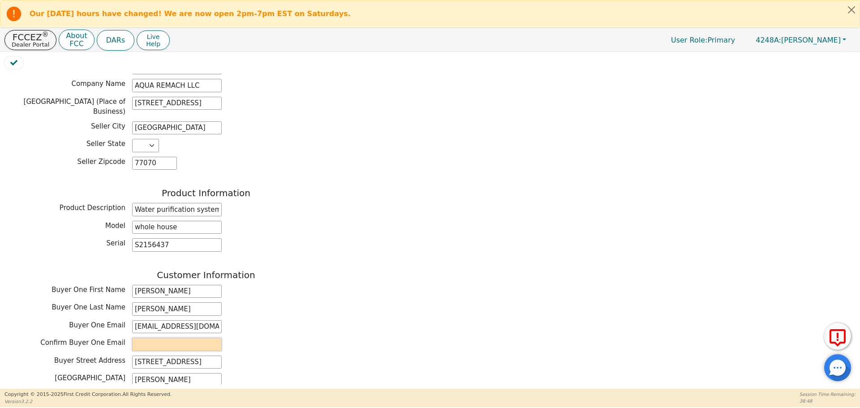
click at [157, 338] on input "email" at bounding box center [177, 344] width 90 height 13
type input "clorenso61@icloud.com"
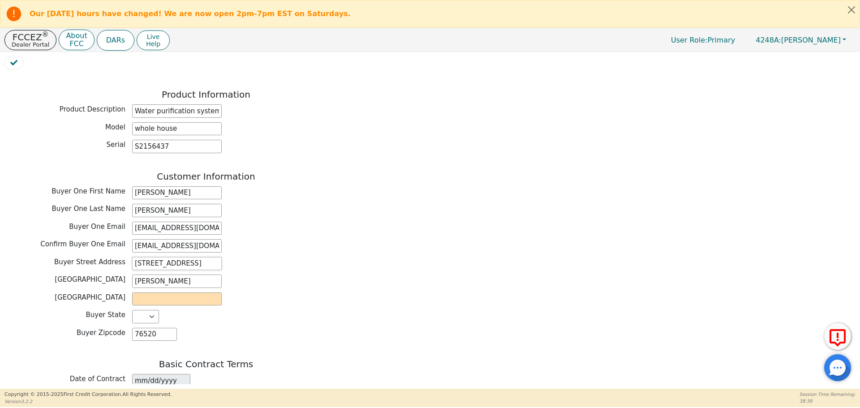
scroll to position [363, 0]
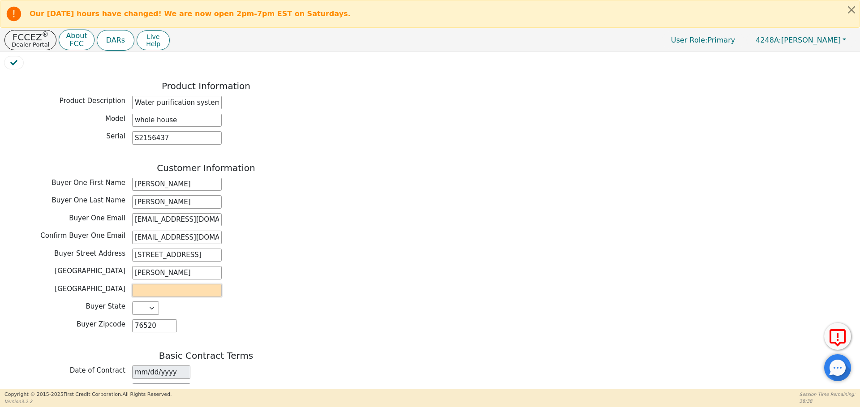
click at [155, 284] on input "text" at bounding box center [177, 290] width 90 height 13
type input "Cameron"
click at [181, 384] on input "date" at bounding box center [161, 390] width 58 height 13
type input "2025-09-20"
click at [254, 302] on div "Buyer State AK AL AR AZ CA CO CT DC DE FL GA HI IA ID IL IN KS KY LA MA MD ME M…" at bounding box center [205, 308] width 403 height 13
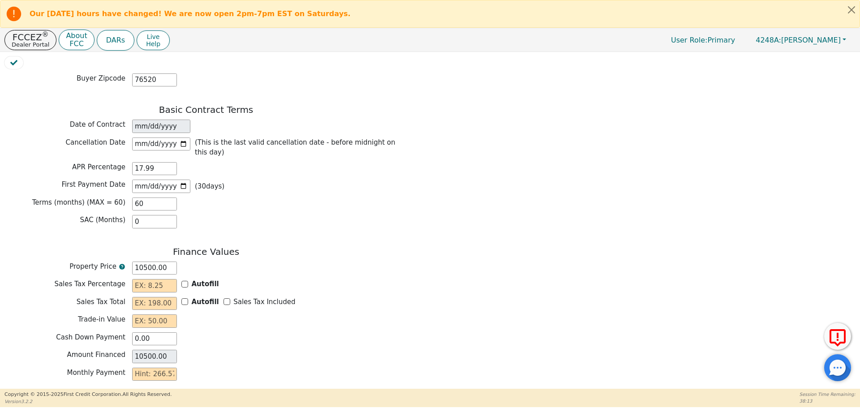
scroll to position [636, 0]
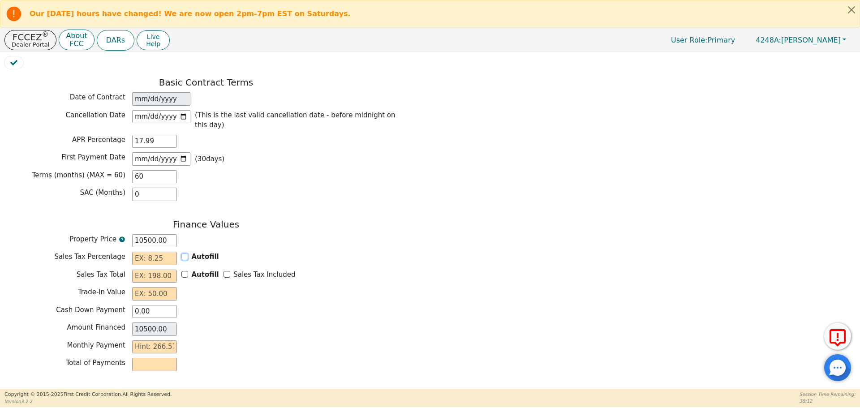
click at [185, 254] on input "Autofill" at bounding box center [184, 257] width 7 height 7
checkbox input "true"
type input "0.00"
click at [224, 271] on input "Sales Tax Included" at bounding box center [227, 274] width 7 height 7
checkbox input "true"
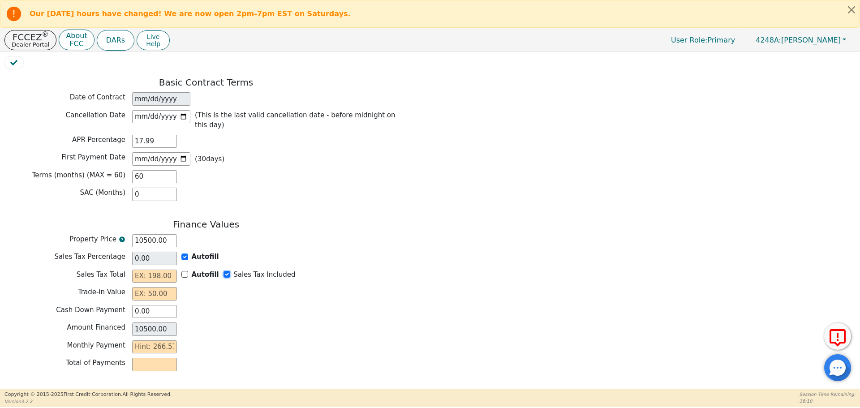
type input "0.00"
click at [169, 287] on input "text" at bounding box center [154, 293] width 45 height 13
type input "0.00"
click at [164, 341] on input "text" at bounding box center [154, 347] width 45 height 13
type input "2"
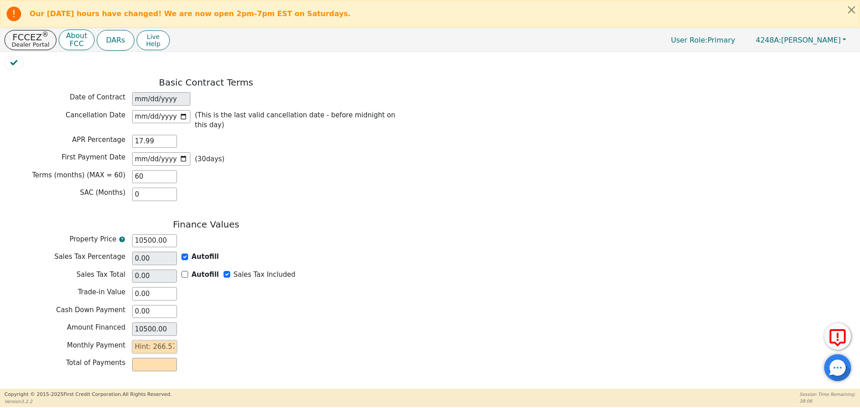
type input "120.00"
type input "26"
type input "1560.00"
type input "266"
type input "15960.00"
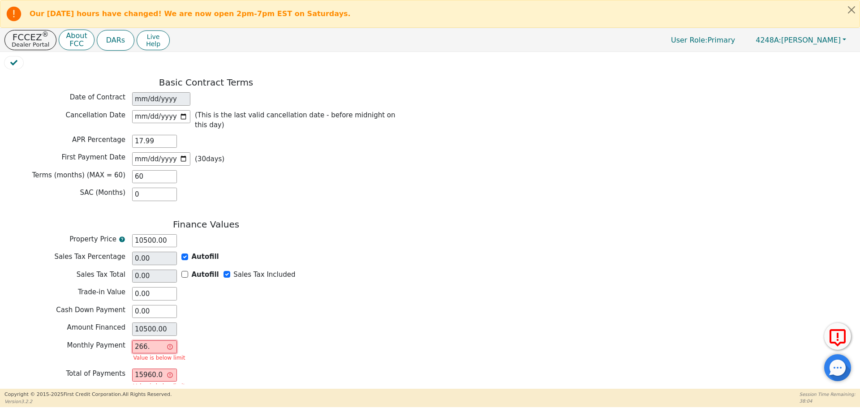
type input "266.5"
type input "15990.00"
type input "266.57"
type input "15994.20"
type input "266.57"
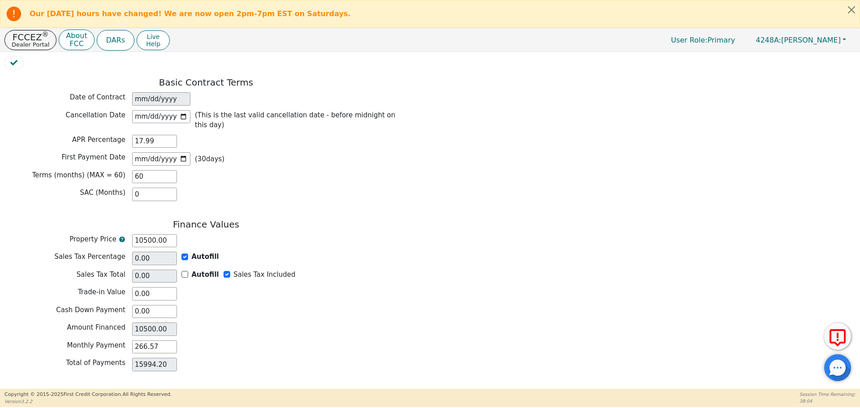
click at [316, 341] on div "Monthly Payment 266.57" at bounding box center [205, 347] width 403 height 13
click at [64, 389] on button "Review & Begin Contract" at bounding box center [56, 399] width 104 height 21
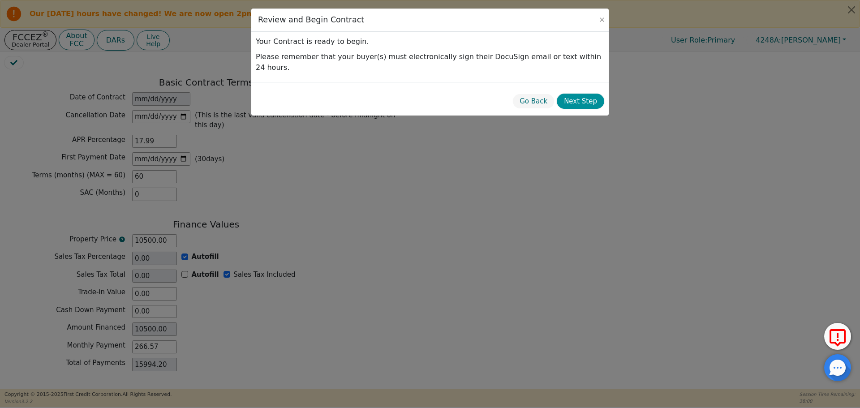
click at [587, 94] on button "Next Step" at bounding box center [580, 102] width 47 height 16
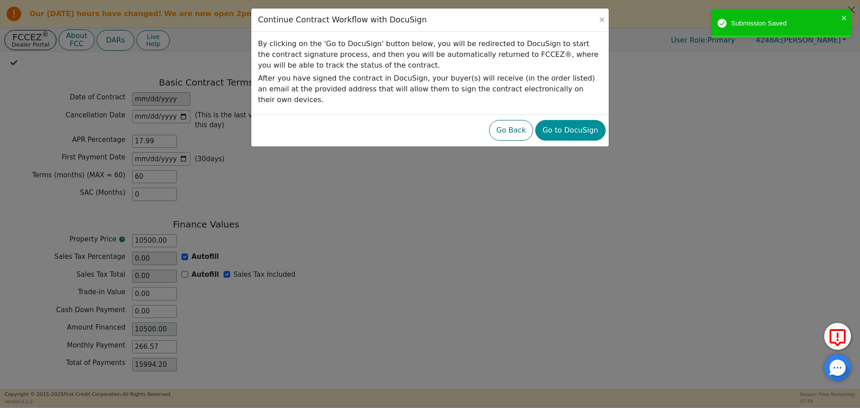
click at [590, 124] on button "Go to DocuSign" at bounding box center [570, 130] width 70 height 21
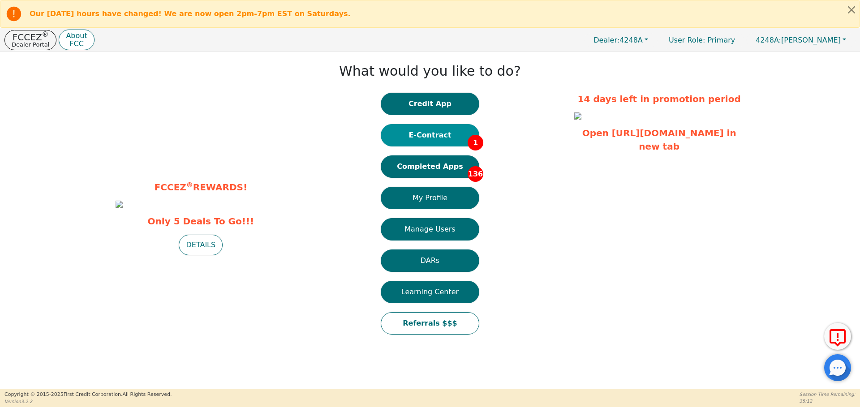
click at [432, 134] on button "E-Contract 1" at bounding box center [430, 135] width 99 height 22
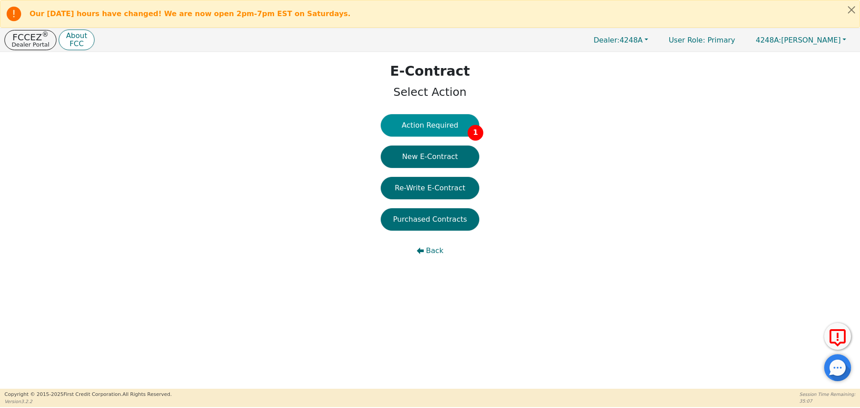
click at [424, 129] on button "Action Required 1" at bounding box center [430, 125] width 99 height 22
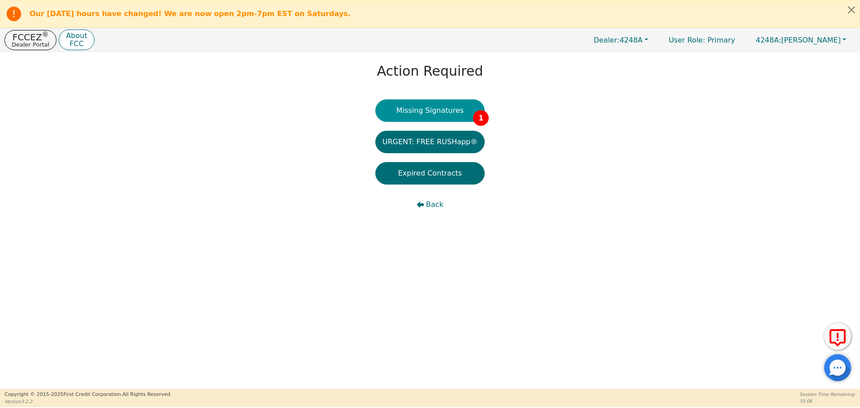
click at [431, 116] on button "Missing Signatures 1" at bounding box center [430, 110] width 110 height 22
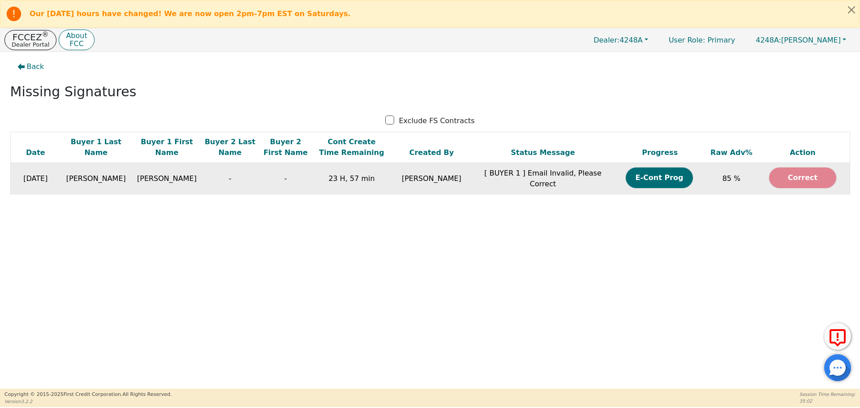
click at [782, 178] on button "Correct" at bounding box center [802, 178] width 67 height 21
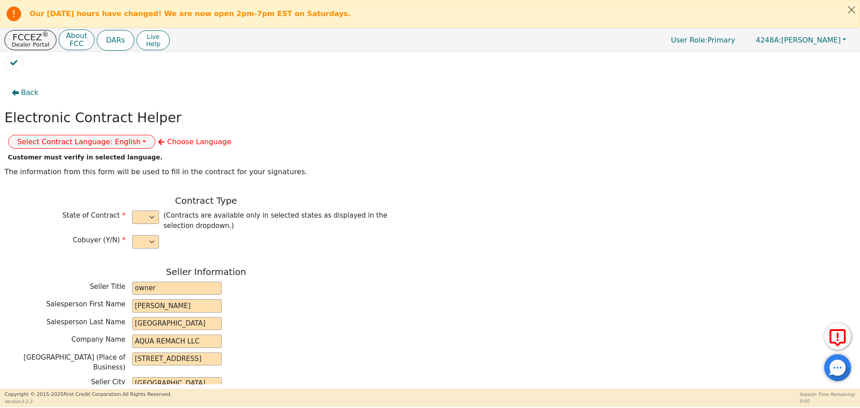
select select "n"
type input "owner"
type input "Ivonne"
type input "Madrid"
type input "AQUA REMACH LLC"
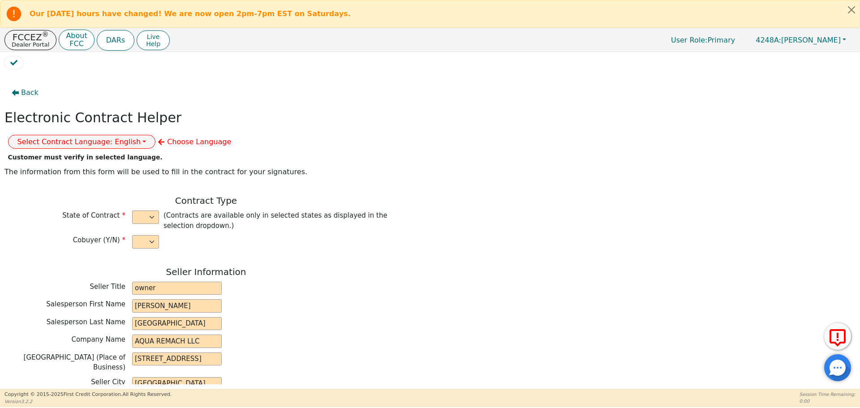
type input "13746 OFFICE PARK DR"
type input "HOUSTON"
select select "TX"
type input "77070"
type input "Water purification system"
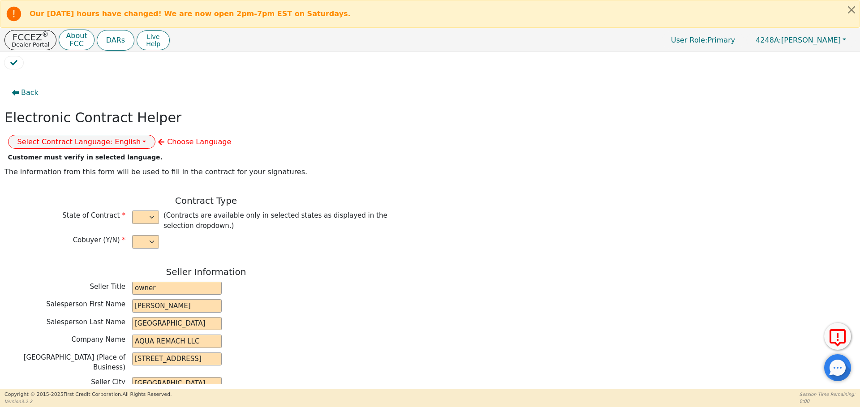
type input "whole house"
type input "S2156437"
type input "[PERSON_NAME]"
type input "clorenso61@icloud.com"
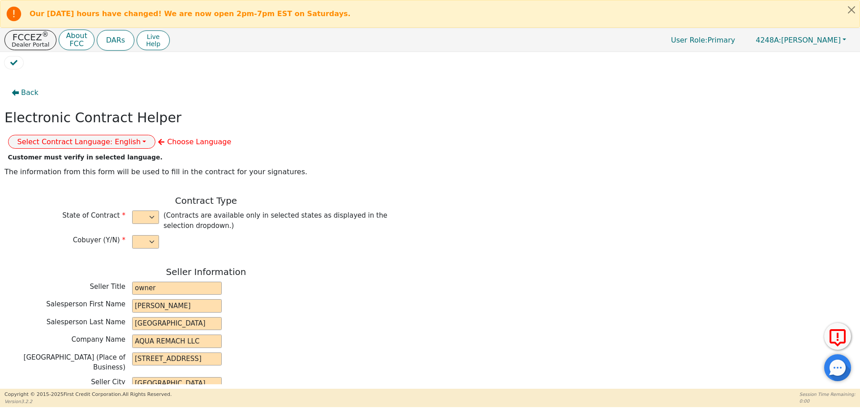
type input "clorenso61@icloud.com"
type input "505 walnut ave"
type input "Cameron"
select select "TX"
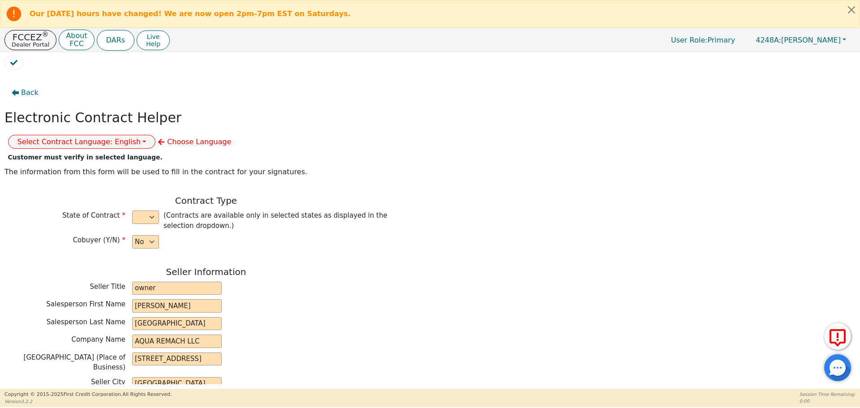
type input "76520"
type input "[DATE]"
type input "17.99"
type input "2025-10-17"
type input "60"
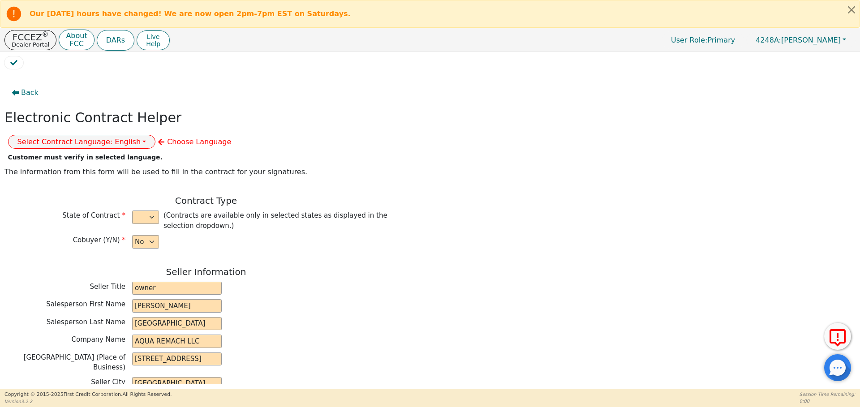
type input "0"
type input "10500.00"
type input "0.00"
checkbox input "true"
type input "0.00"
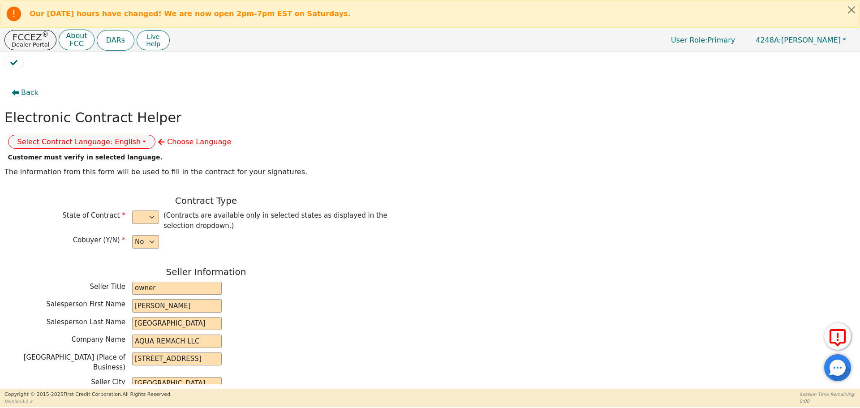
checkbox input "true"
type input "0.00"
type input "10500.00"
type input "15994.20"
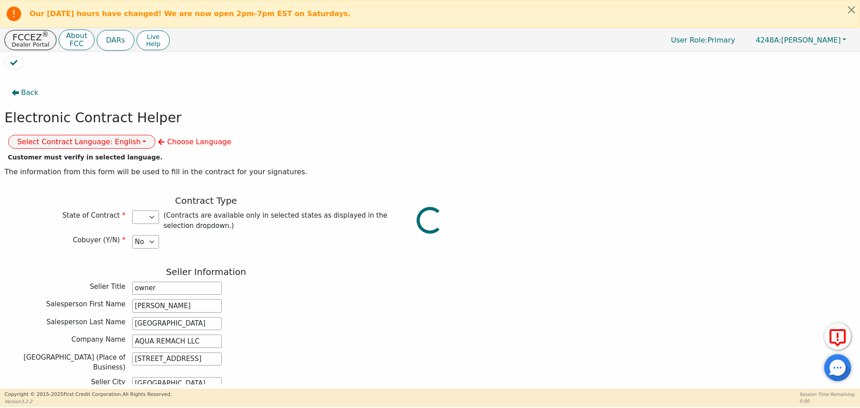
select select "TX"
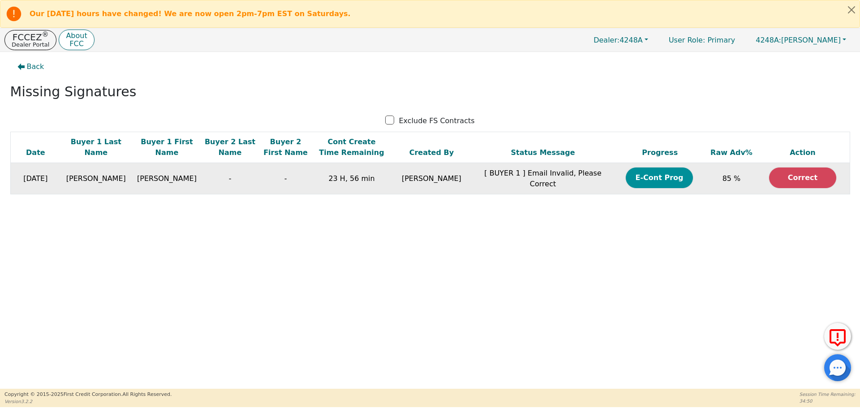
click at [665, 174] on button "E-Cont Prog" at bounding box center [659, 178] width 67 height 21
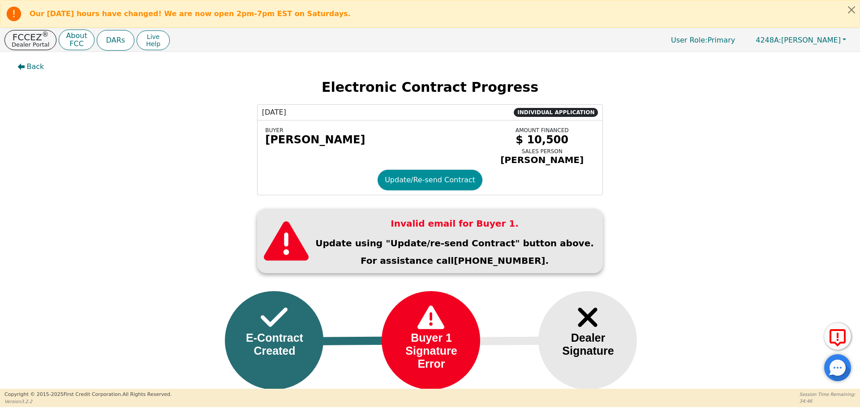
click at [449, 176] on button "Update/Re-send Contract" at bounding box center [430, 180] width 105 height 21
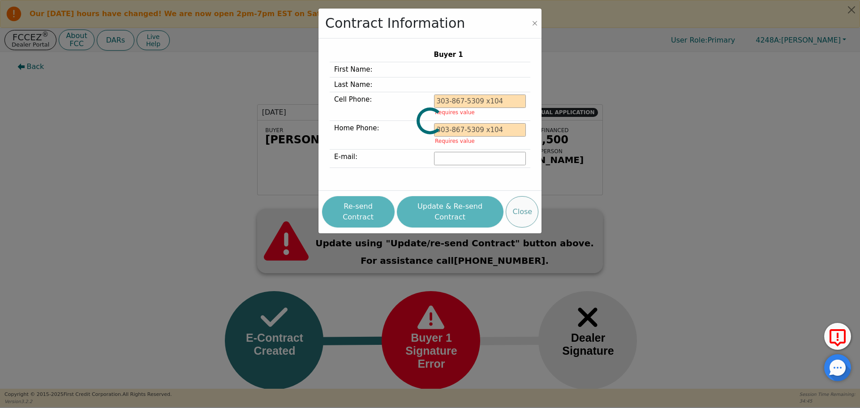
type input "254-803-9679"
type input "clorenso61@icloud.com"
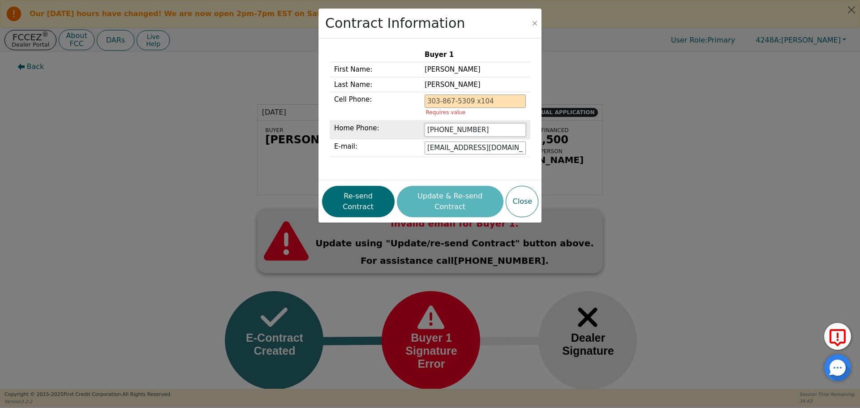
click at [462, 135] on input "254-803-9679" at bounding box center [475, 129] width 101 height 13
click at [449, 96] on input "tel" at bounding box center [475, 101] width 101 height 13
paste input "254-803-9679"
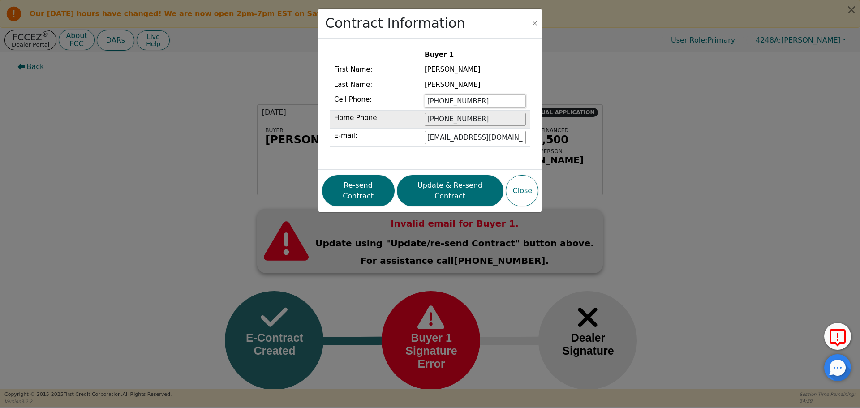
type input "254-803-9679"
click at [430, 126] on td "254-803-9679" at bounding box center [475, 119] width 110 height 18
click at [466, 136] on input "clorenso61@icloud.com" at bounding box center [475, 137] width 101 height 13
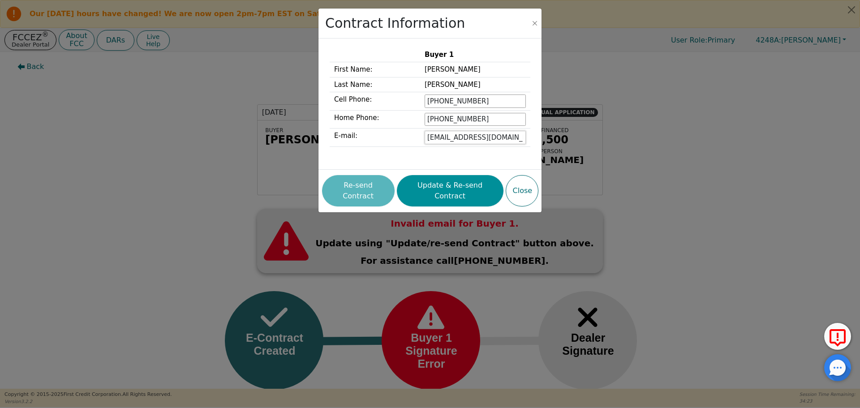
type input "clorenso12@gmail.com"
click at [431, 187] on button "Update & Re-send Contract" at bounding box center [450, 190] width 107 height 31
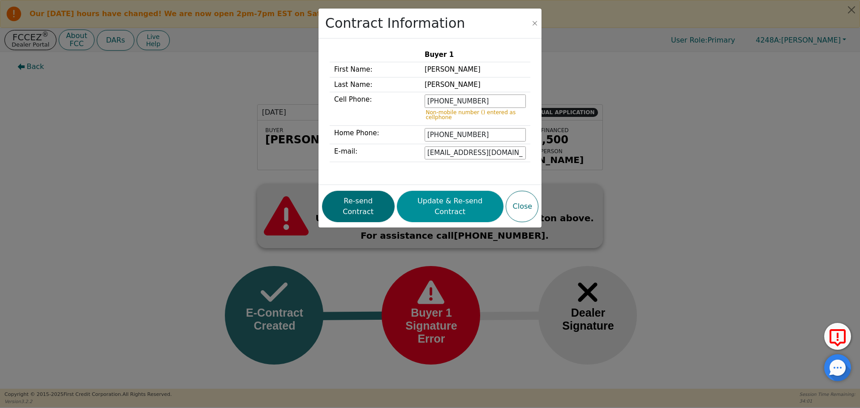
click at [436, 196] on button "Update & Re-send Contract" at bounding box center [450, 206] width 107 height 31
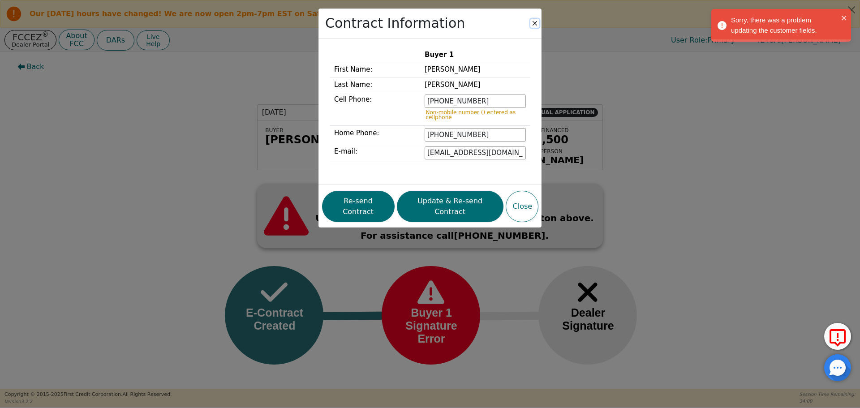
click at [535, 24] on button "Close" at bounding box center [535, 23] width 9 height 9
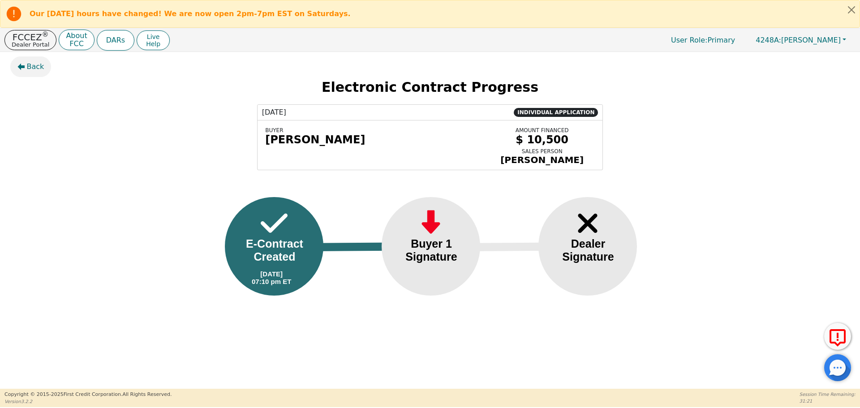
click at [28, 69] on span "Back" at bounding box center [35, 66] width 17 height 11
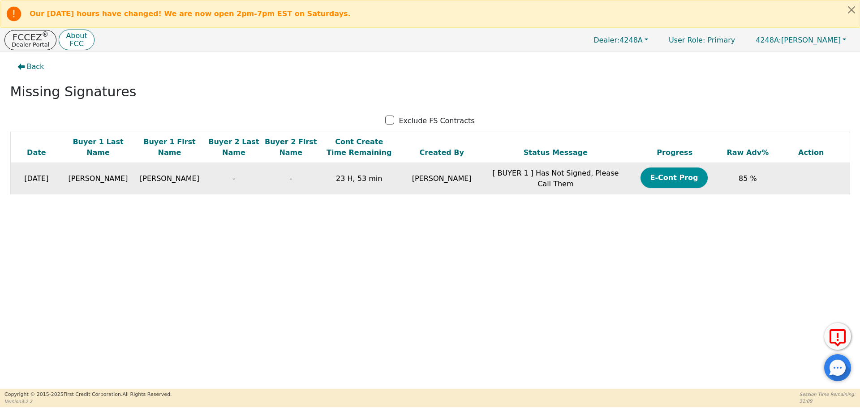
click at [647, 179] on button "E-Cont Prog" at bounding box center [674, 178] width 67 height 21
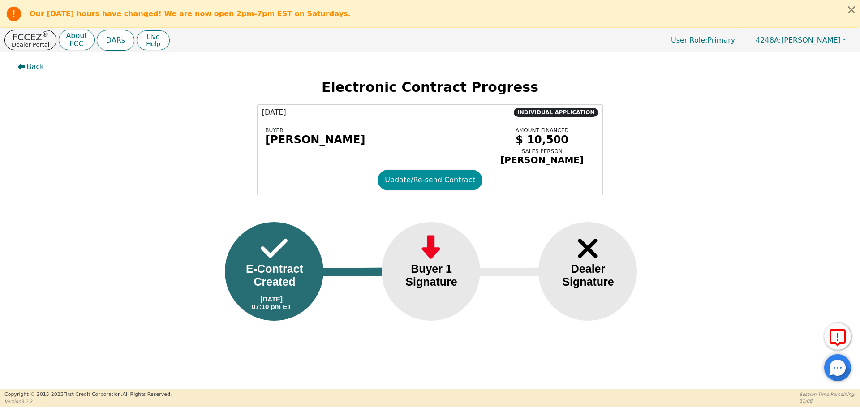
click at [436, 173] on button "Update/Re-send Contract" at bounding box center [430, 180] width 105 height 21
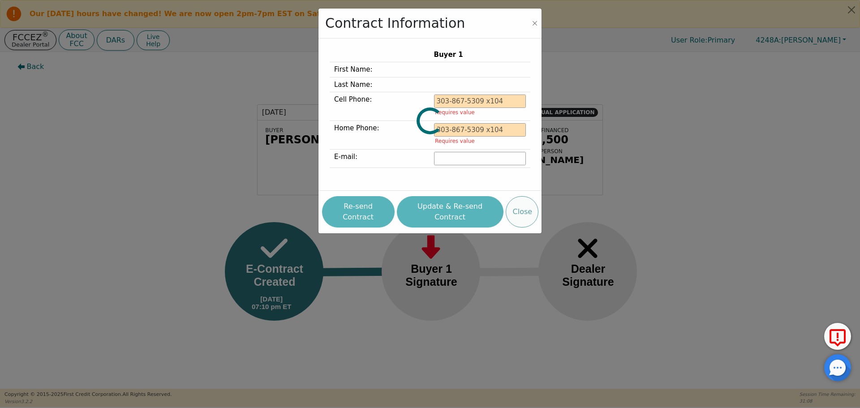
type input "254-803-9679"
type input "clorenso12@gmail.com"
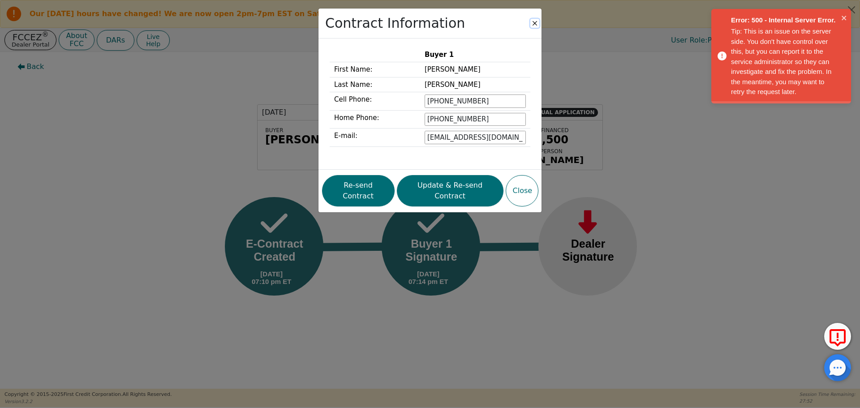
click at [537, 22] on button "Close" at bounding box center [535, 23] width 9 height 9
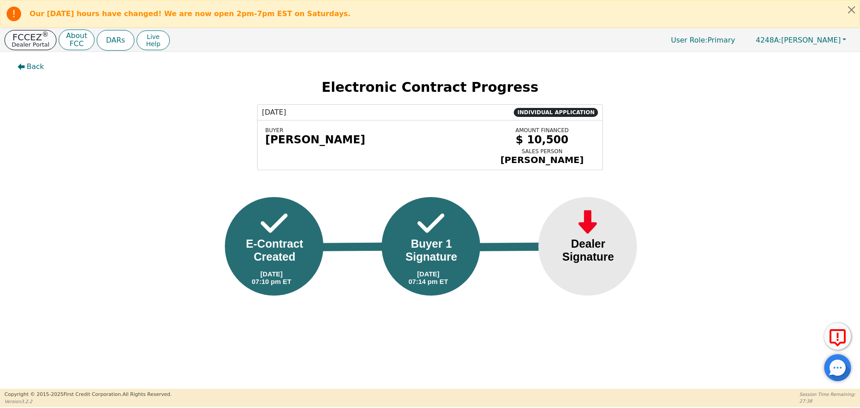
click at [18, 47] on p "Dealer Portal" at bounding box center [31, 45] width 38 height 6
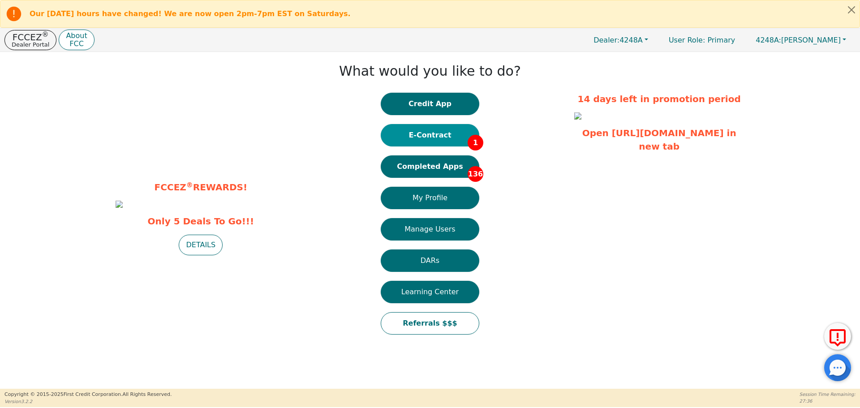
click at [433, 134] on button "E-Contract 1" at bounding box center [430, 135] width 99 height 22
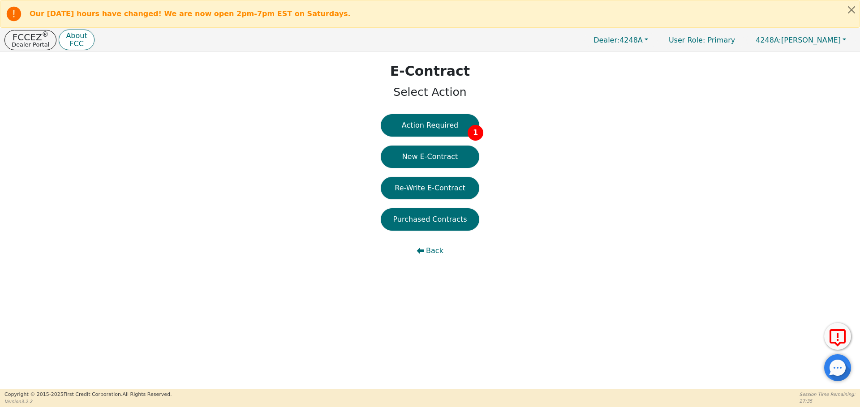
click at [433, 134] on button "Action Required 1" at bounding box center [430, 125] width 99 height 22
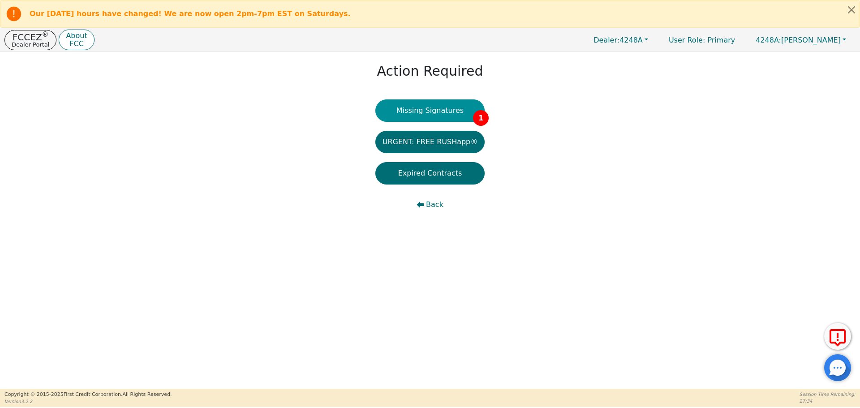
click at [430, 114] on button "Missing Signatures 1" at bounding box center [430, 110] width 110 height 22
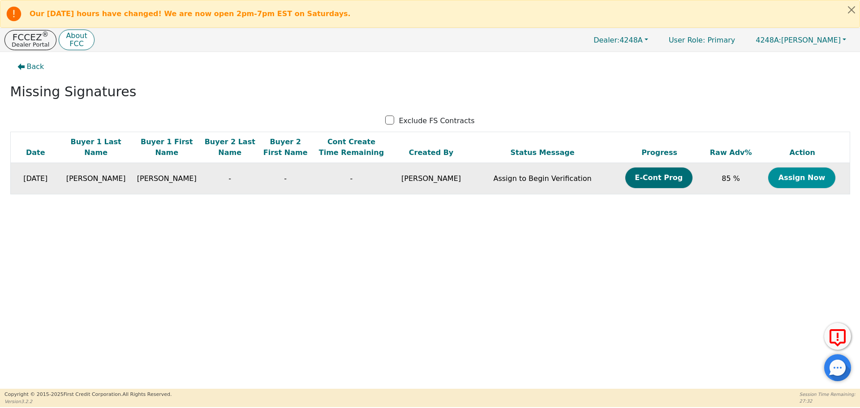
click at [779, 182] on button "Assign Now" at bounding box center [801, 178] width 67 height 21
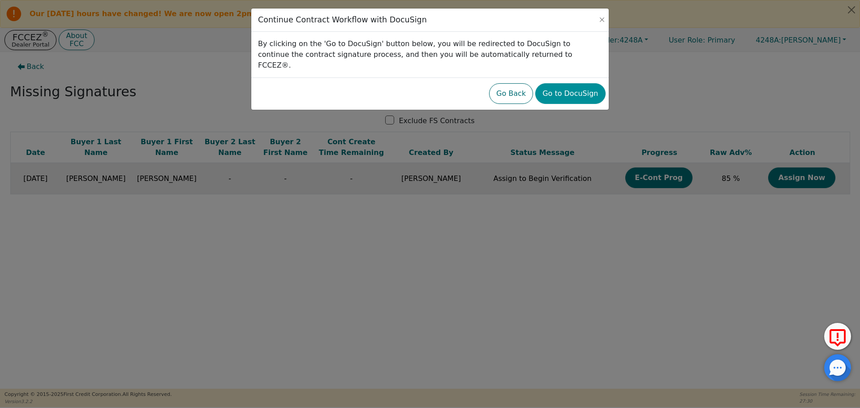
click at [597, 83] on button "Go to DocuSign" at bounding box center [570, 93] width 70 height 21
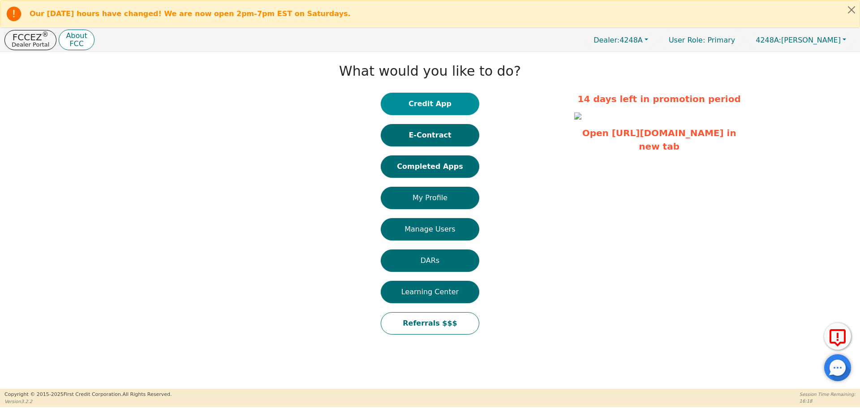
click at [425, 113] on button "Credit App" at bounding box center [430, 104] width 99 height 22
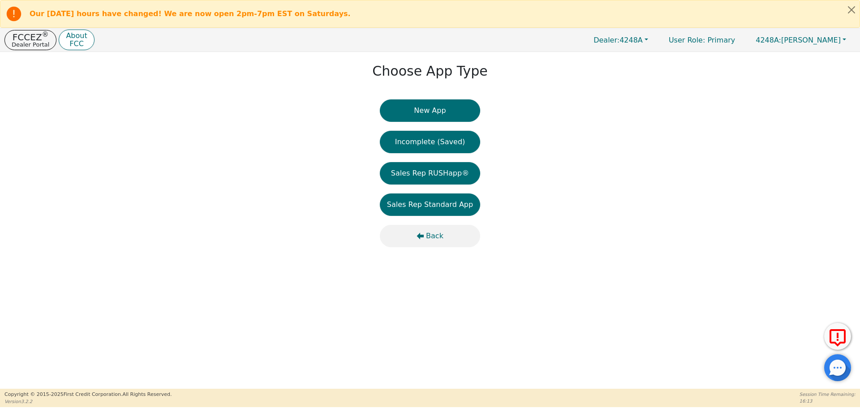
click at [421, 236] on icon "button" at bounding box center [420, 236] width 7 height 7
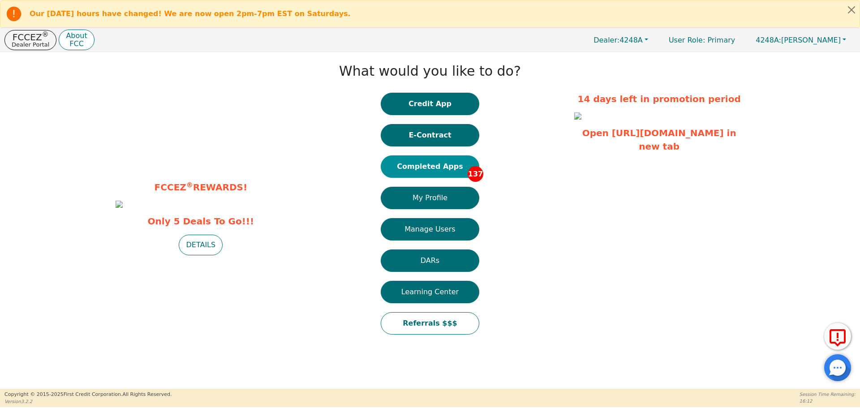
click at [439, 162] on button "Completed Apps 137" at bounding box center [430, 166] width 99 height 22
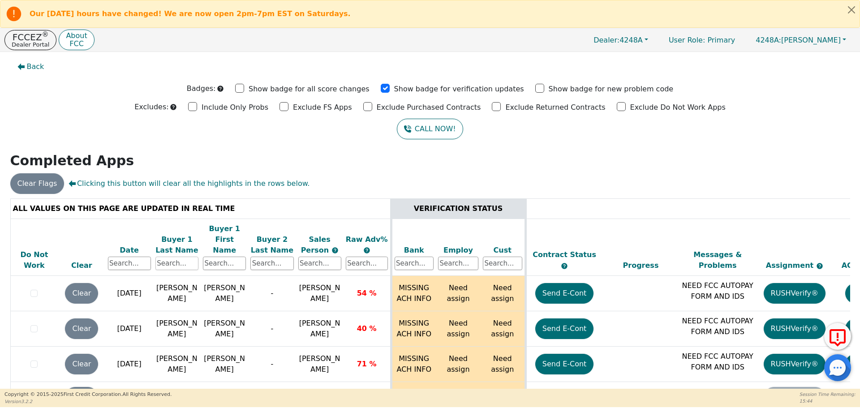
click at [172, 257] on input "text" at bounding box center [176, 263] width 43 height 13
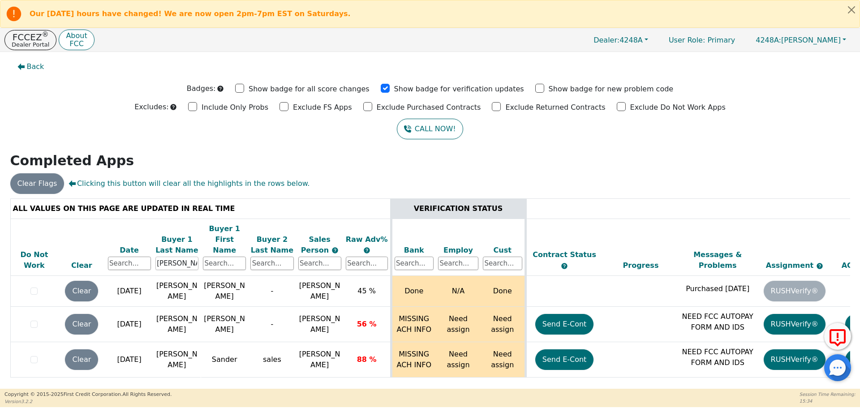
type input "[PERSON_NAME]"
click at [623, 149] on div "Back Badges: Show badge for all score changes Show badge for verification updat…" at bounding box center [430, 220] width 860 height 337
